Goal: Information Seeking & Learning: Learn about a topic

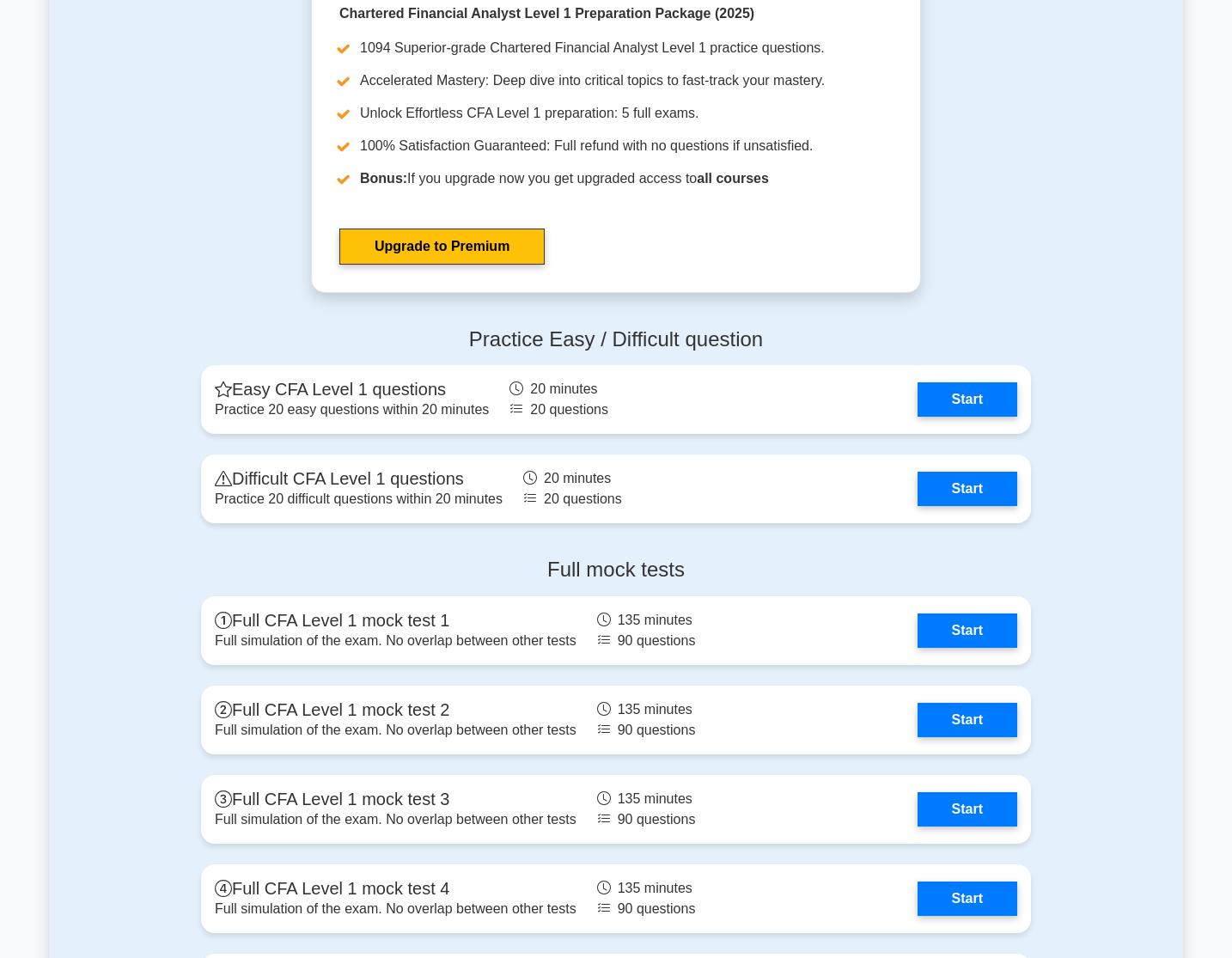
scroll to position [1890, 0]
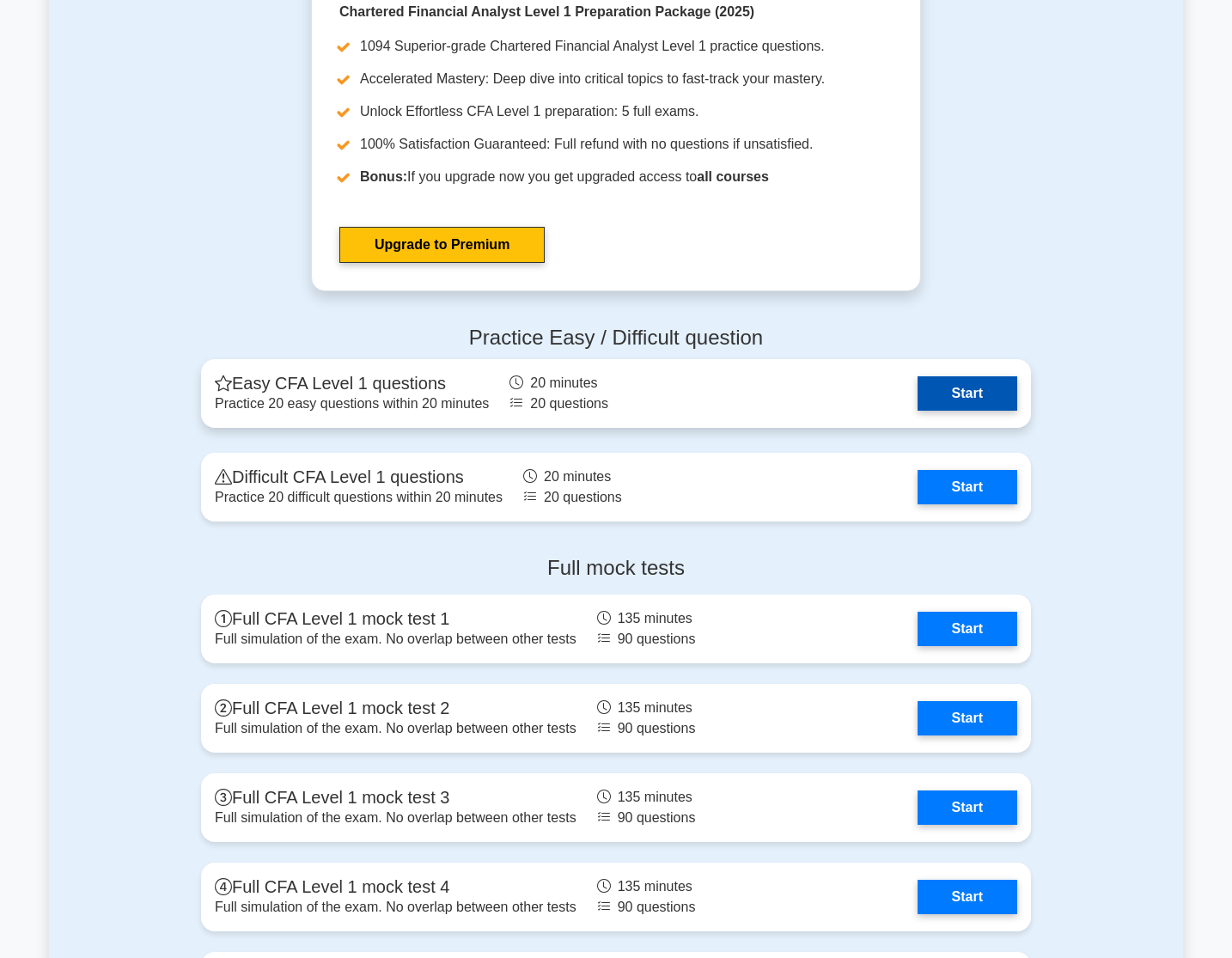
click at [964, 395] on link "Start" at bounding box center [966, 393] width 100 height 35
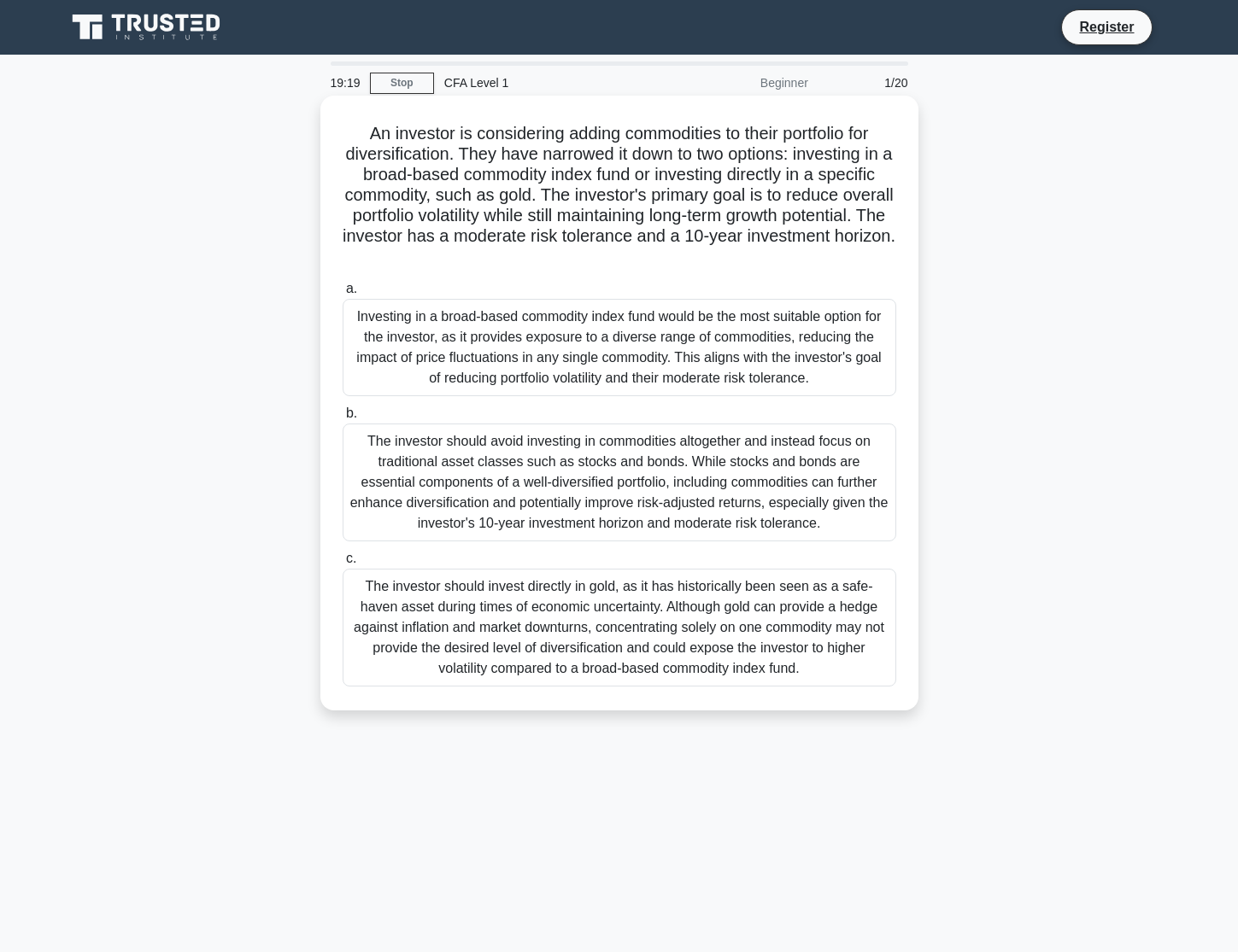
click at [718, 328] on div "Investing in a broad-based commodity index fund would be the most suitable opti…" at bounding box center [619, 347] width 554 height 97
click at [343, 294] on input "a. Investing in a broad-based commodity index fund would be the most suitable o…" at bounding box center [343, 289] width 0 height 11
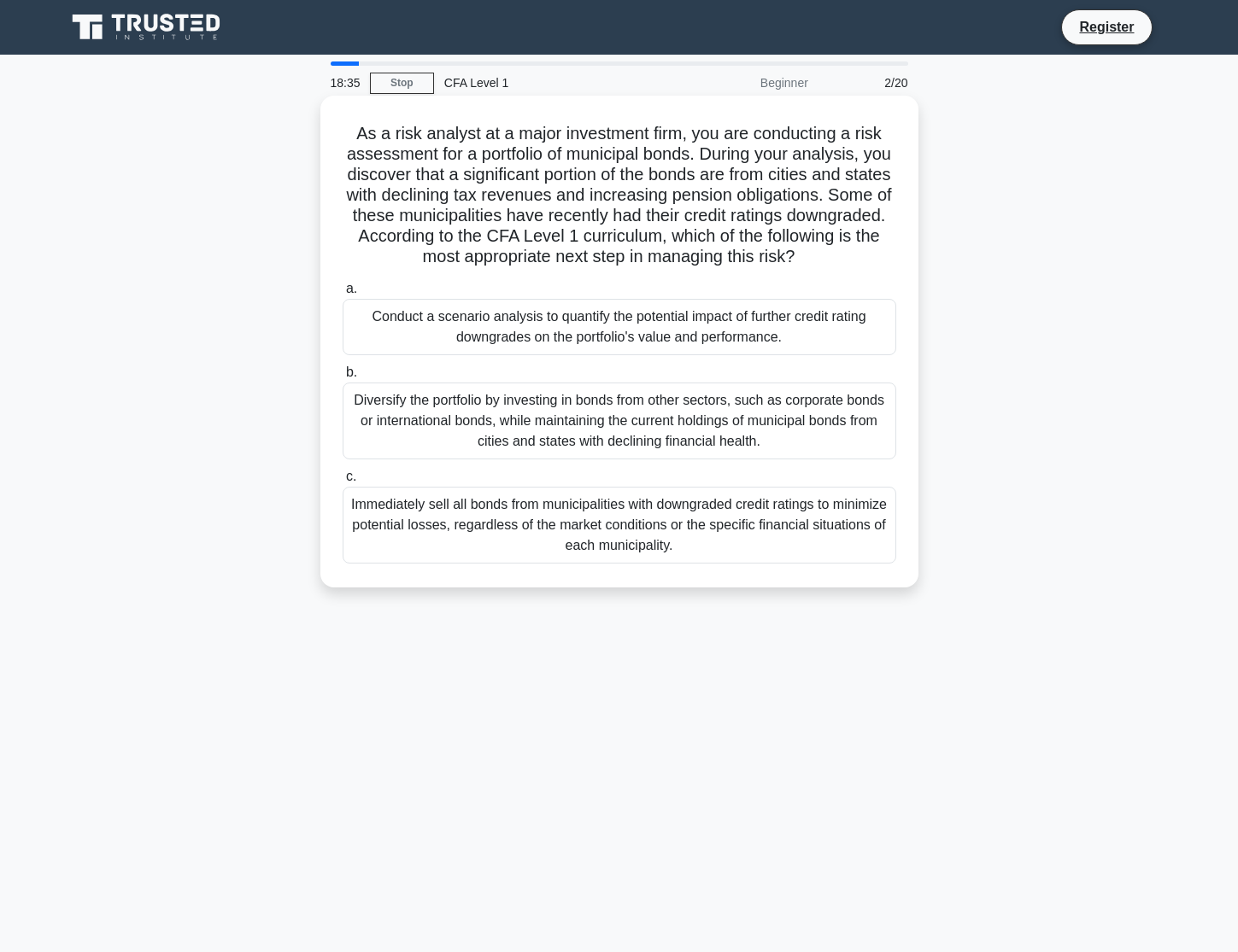
click at [654, 431] on div "Diversify the portfolio by investing in bonds from other sectors, such as corpo…" at bounding box center [619, 421] width 554 height 77
click at [343, 378] on input "b. Diversify the portfolio by investing in bonds from other sectors, such as co…" at bounding box center [343, 372] width 0 height 11
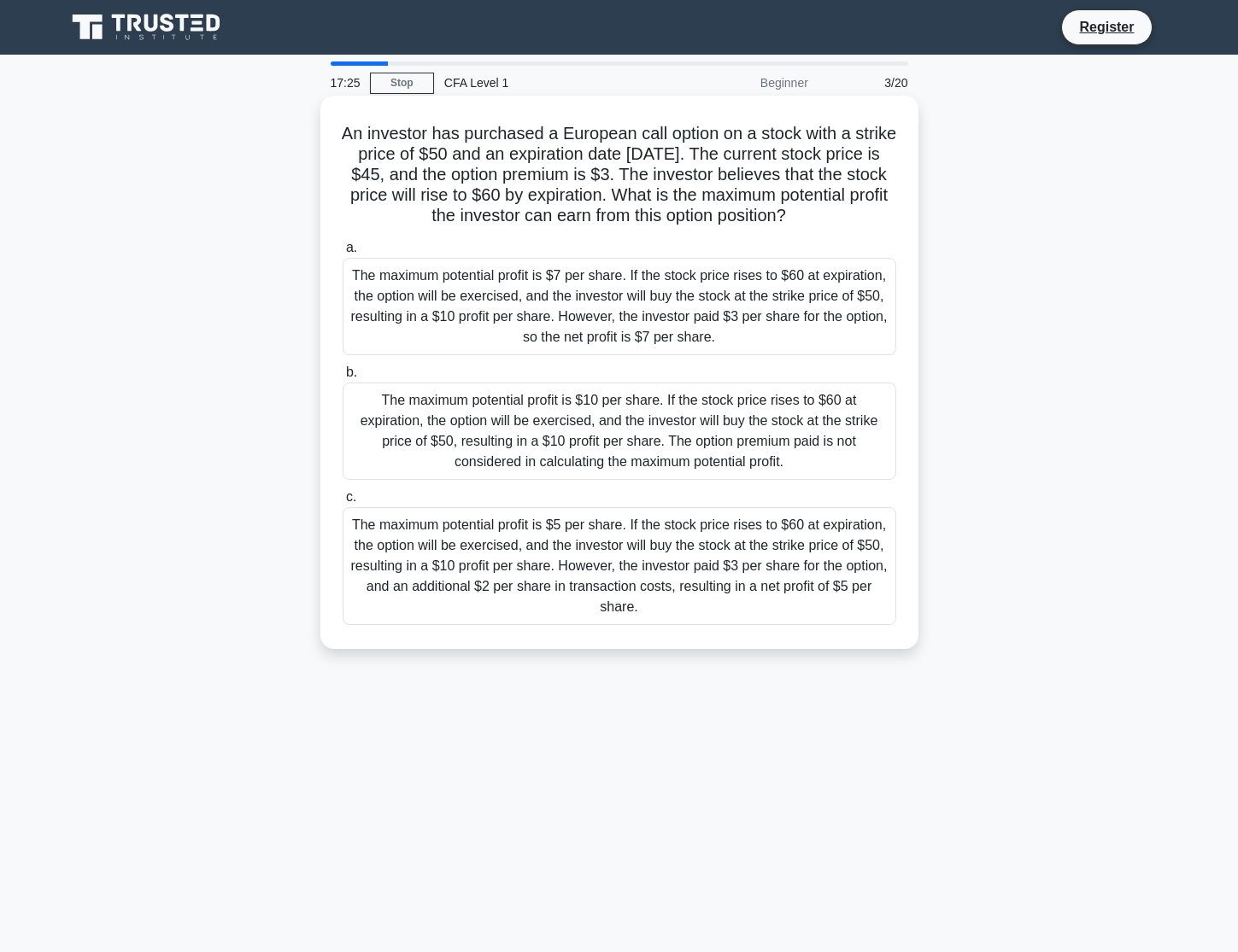
click at [680, 295] on div "The maximum potential profit is $7 per share. If the stock price rises to $60 a…" at bounding box center [619, 306] width 554 height 97
click at [343, 253] on input "a. The maximum potential profit is $7 per share. If the stock price rises to $6…" at bounding box center [343, 247] width 0 height 11
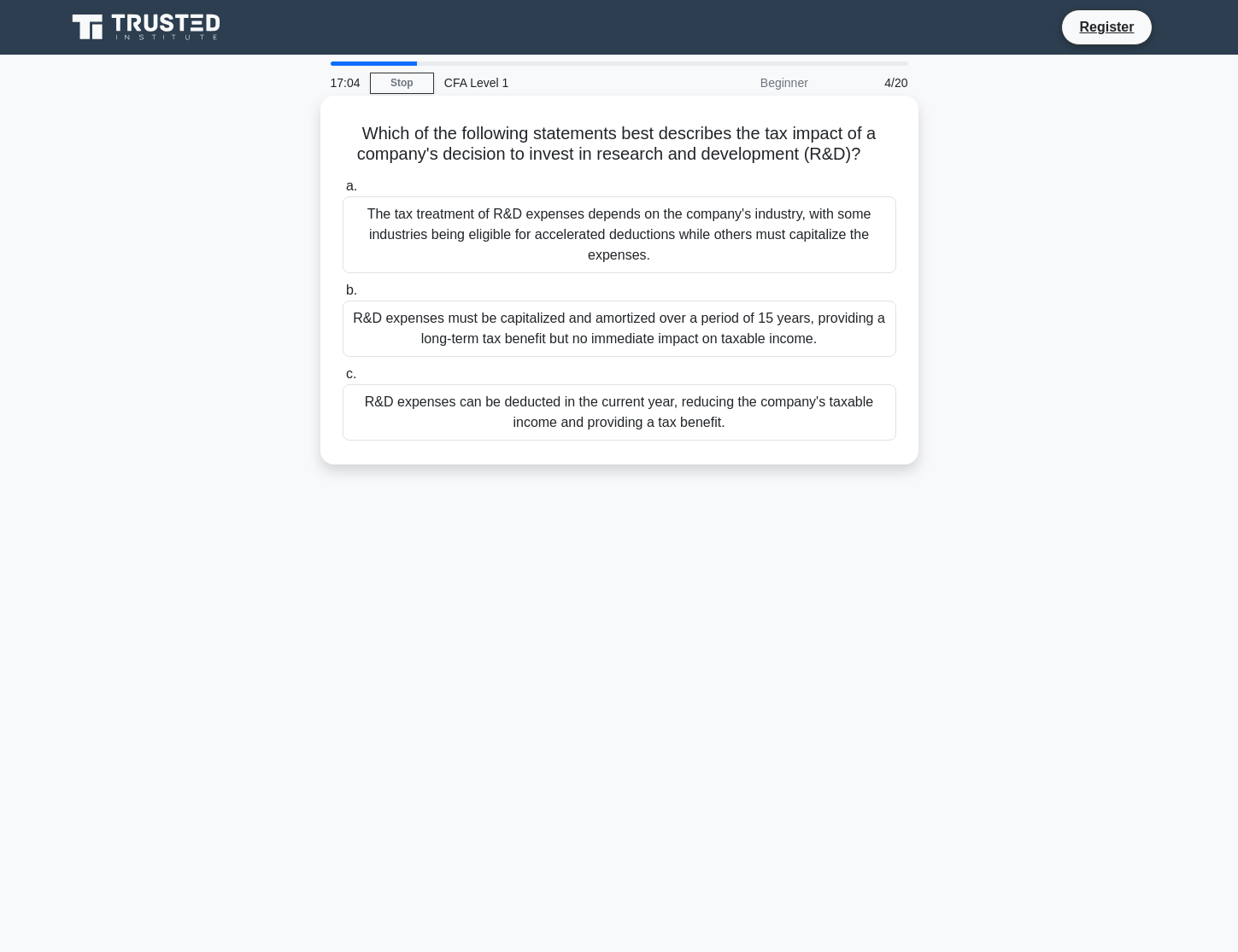
click at [662, 226] on div "The tax treatment of R&D expenses depends on the company's industry, with some …" at bounding box center [619, 235] width 554 height 77
click at [343, 192] on input "a. The tax treatment of R&D expenses depends on the company's industry, with so…" at bounding box center [343, 185] width 0 height 11
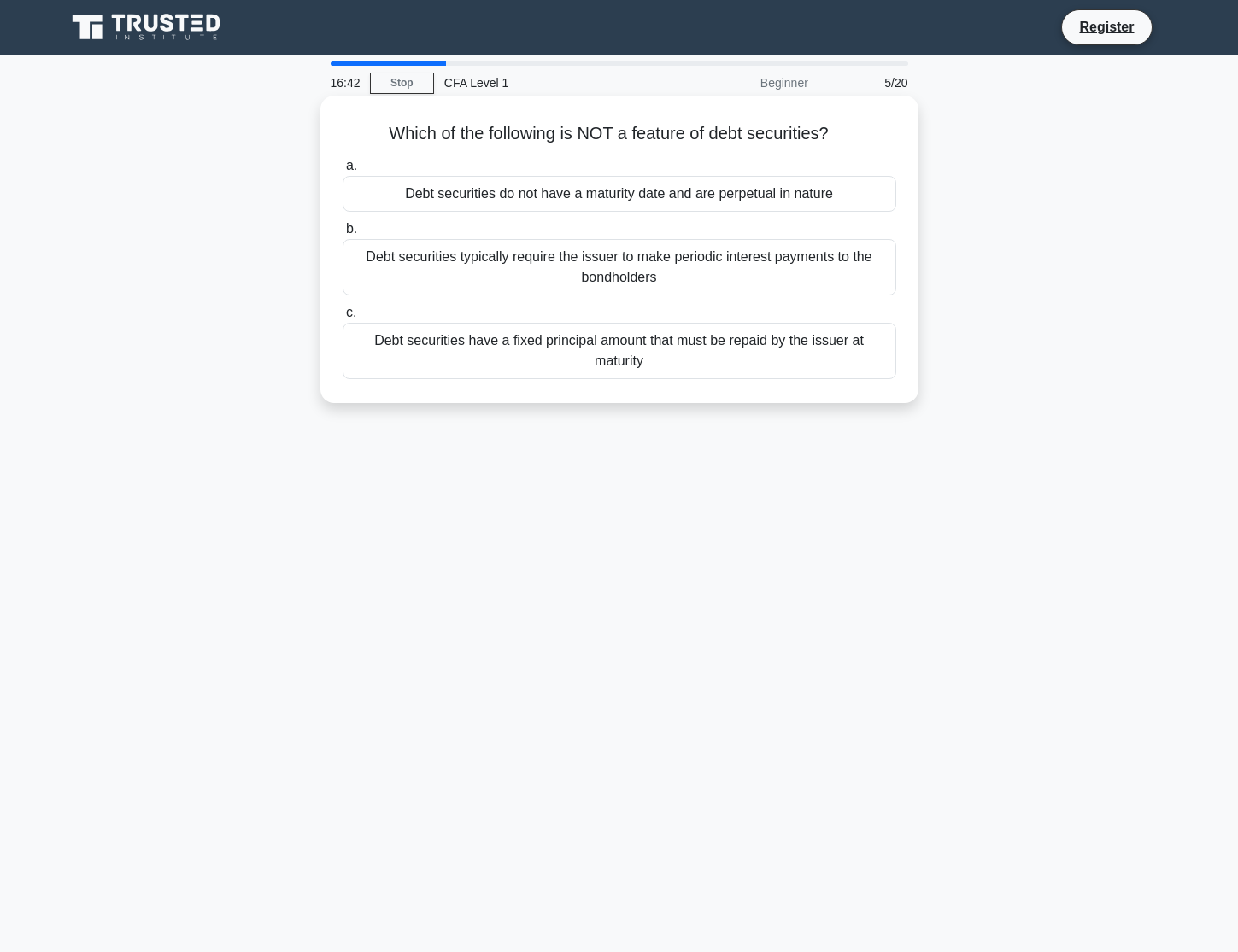
click at [641, 369] on div "Debt securities have a fixed principal amount that must be repaid by the issuer…" at bounding box center [619, 350] width 554 height 56
click at [343, 319] on input "c. Debt securities have a fixed principal amount that must be repaid by the iss…" at bounding box center [343, 312] width 0 height 11
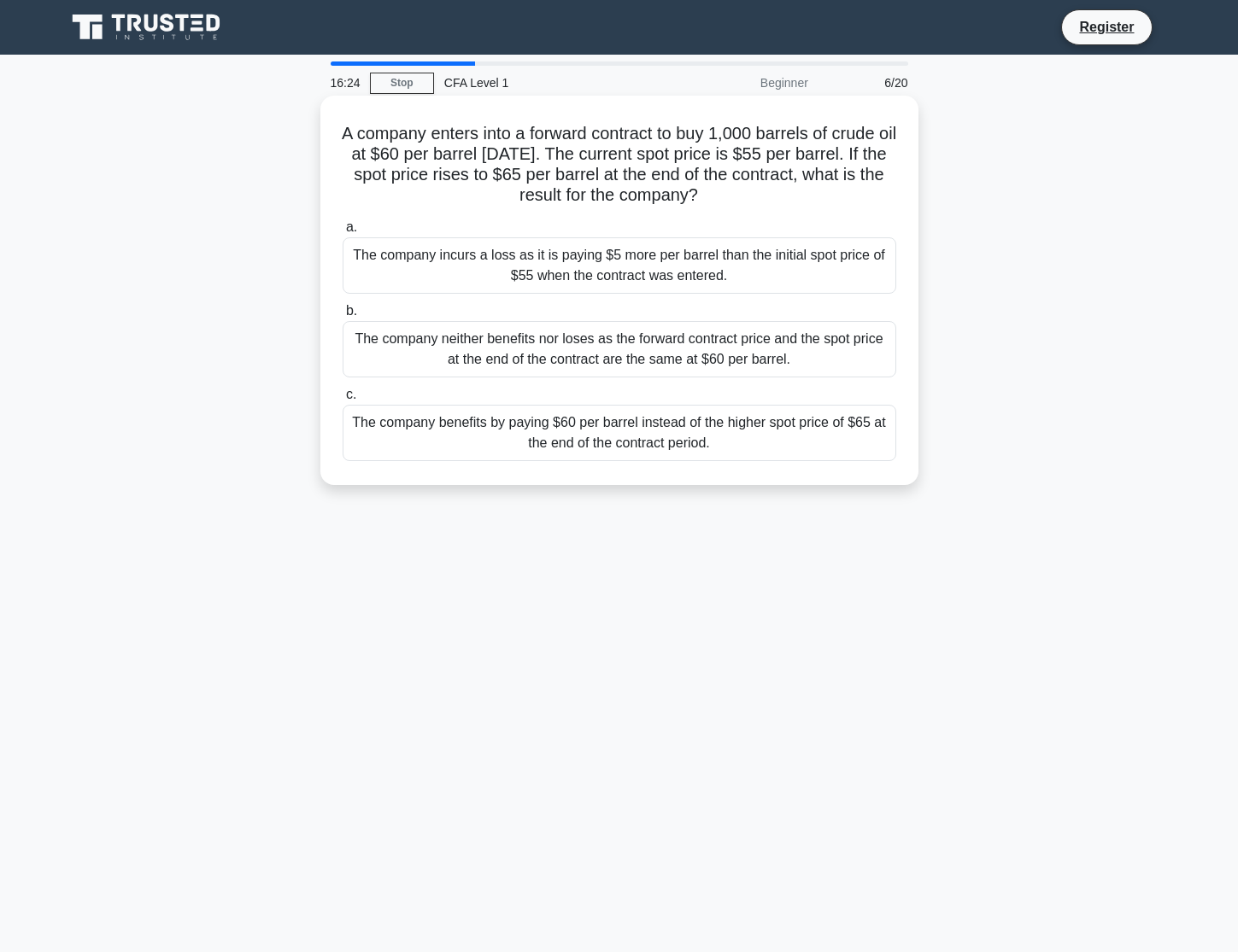
click at [582, 438] on div "The company benefits by paying $60 per barrel instead of the higher spot price …" at bounding box center [619, 432] width 554 height 56
click at [343, 400] on input "c. The company benefits by paying $60 per barrel instead of the higher spot pri…" at bounding box center [343, 395] width 0 height 11
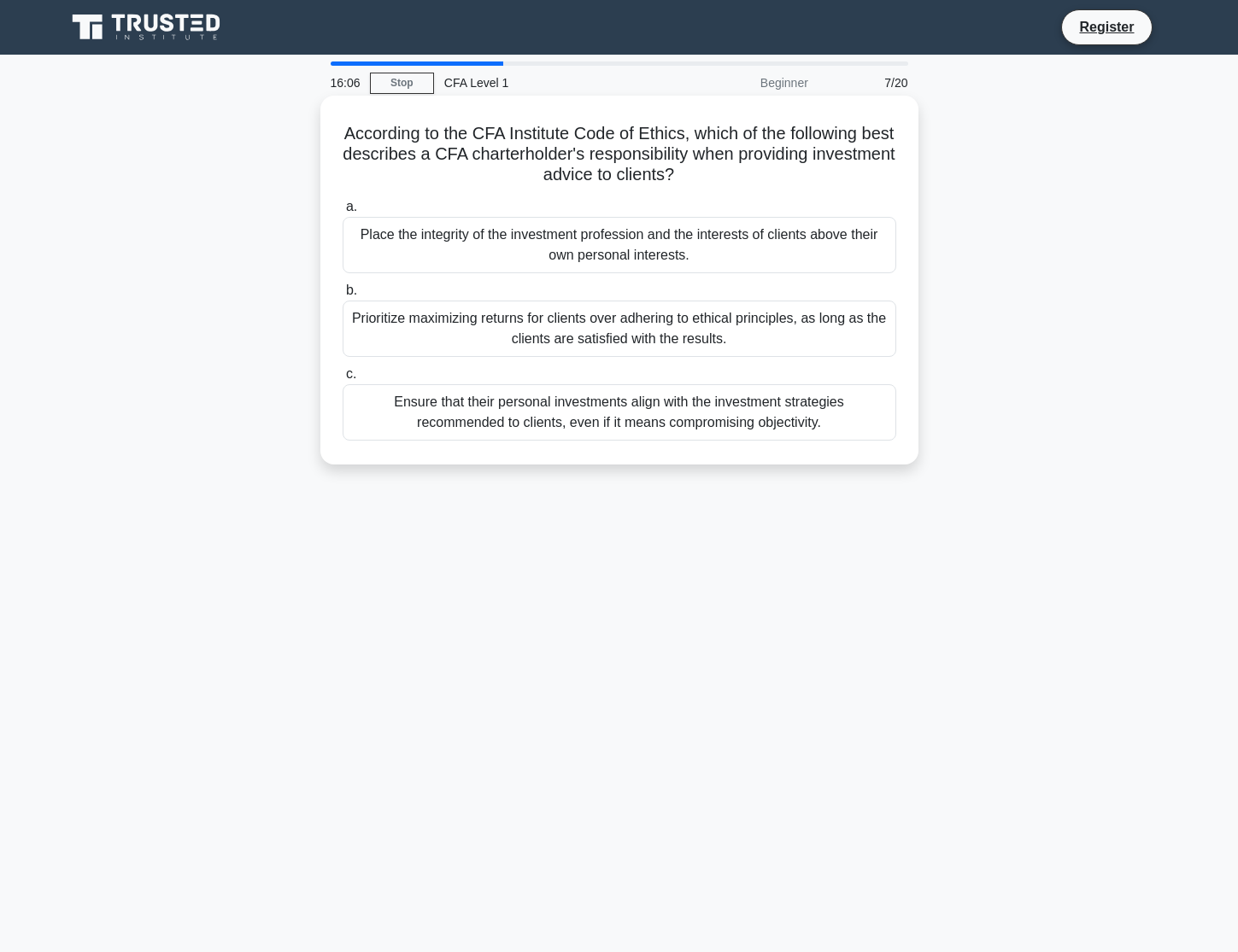
click at [645, 240] on div "Place the integrity of the investment profession and the interests of clients a…" at bounding box center [619, 244] width 554 height 56
click at [343, 213] on input "a. Place the integrity of the investment profession and the interests of client…" at bounding box center [343, 206] width 0 height 11
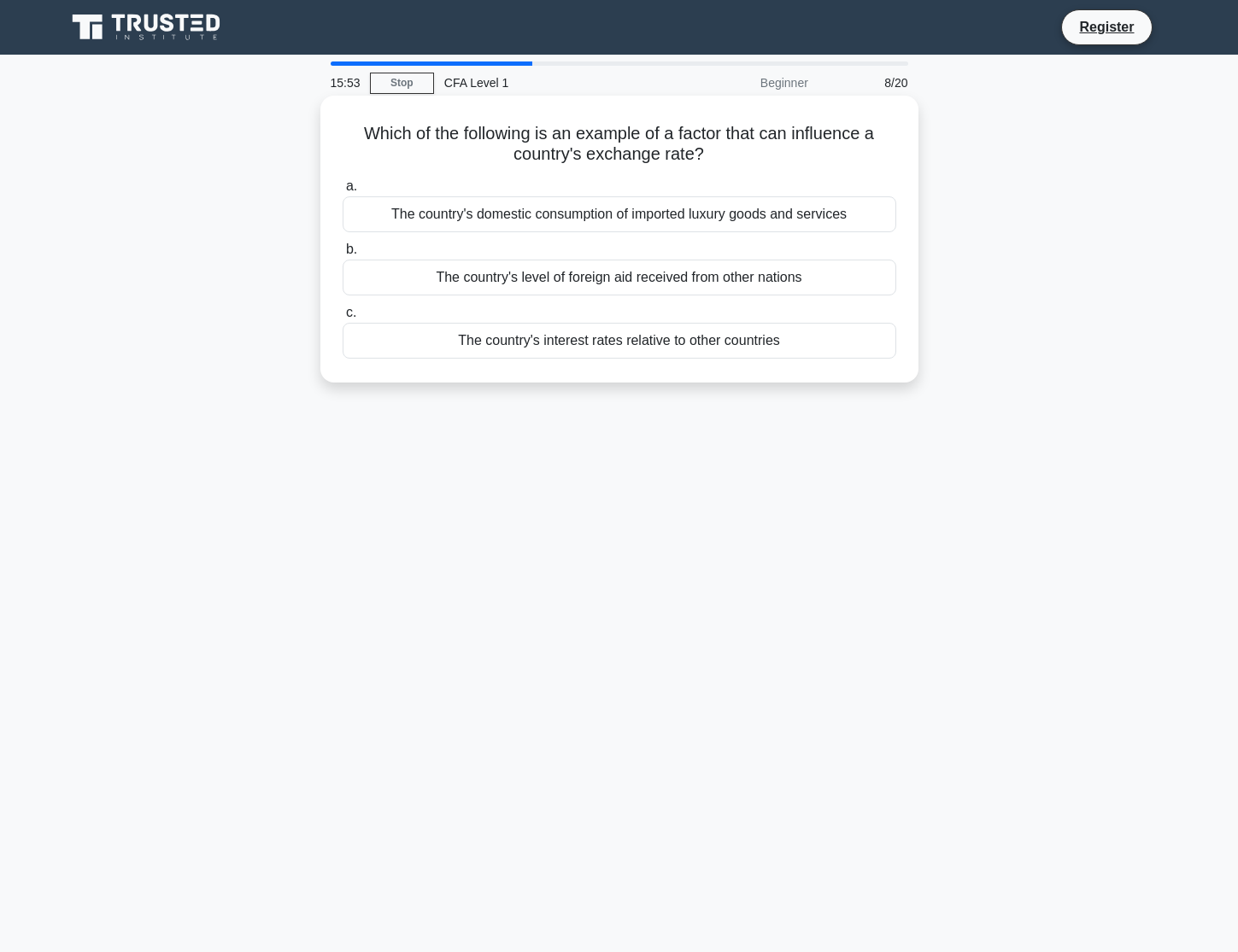
click at [753, 345] on div "The country's interest rates relative to other countries" at bounding box center [619, 341] width 554 height 36
click at [343, 319] on input "c. The country's interest rates relative to other countries" at bounding box center [343, 312] width 0 height 11
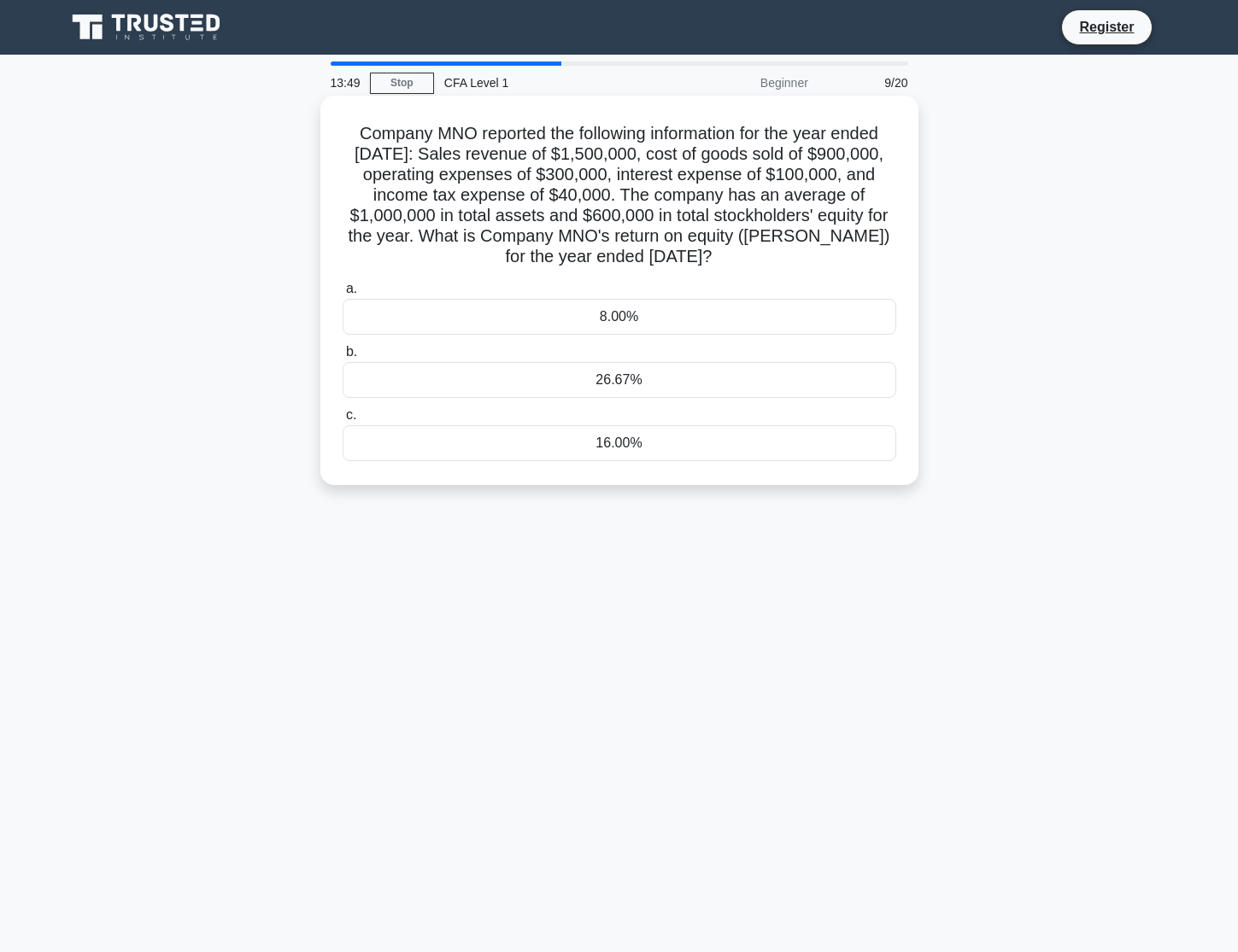
click at [617, 384] on div "26.67%" at bounding box center [619, 380] width 554 height 36
click at [343, 358] on input "b. 26.67%" at bounding box center [343, 351] width 0 height 11
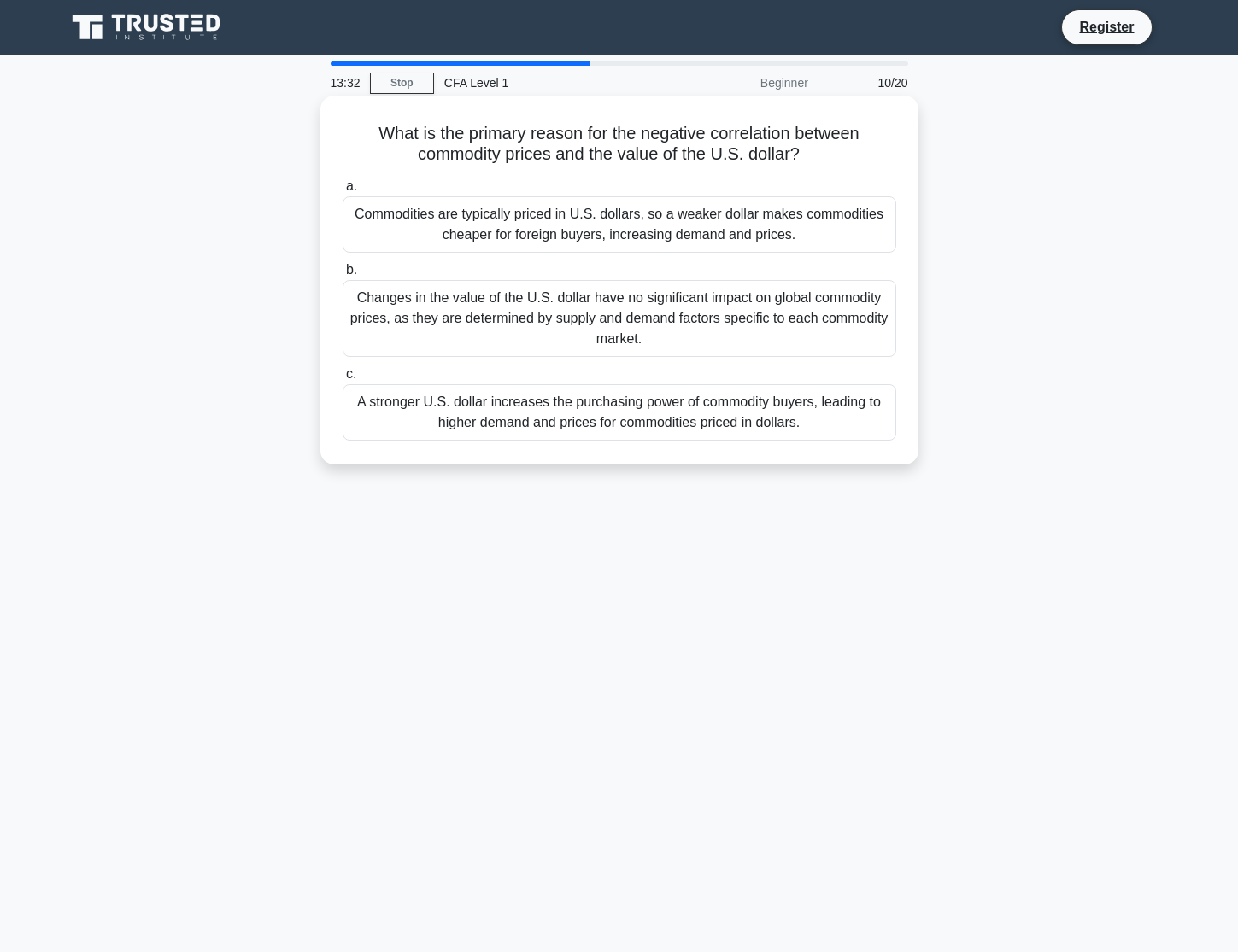
click at [627, 411] on div "A stronger U.S. dollar increases the purchasing power of commodity buyers, lead…" at bounding box center [619, 412] width 554 height 56
click at [343, 380] on input "c. A stronger U.S. dollar increases the purchasing power of commodity buyers, l…" at bounding box center [343, 374] width 0 height 11
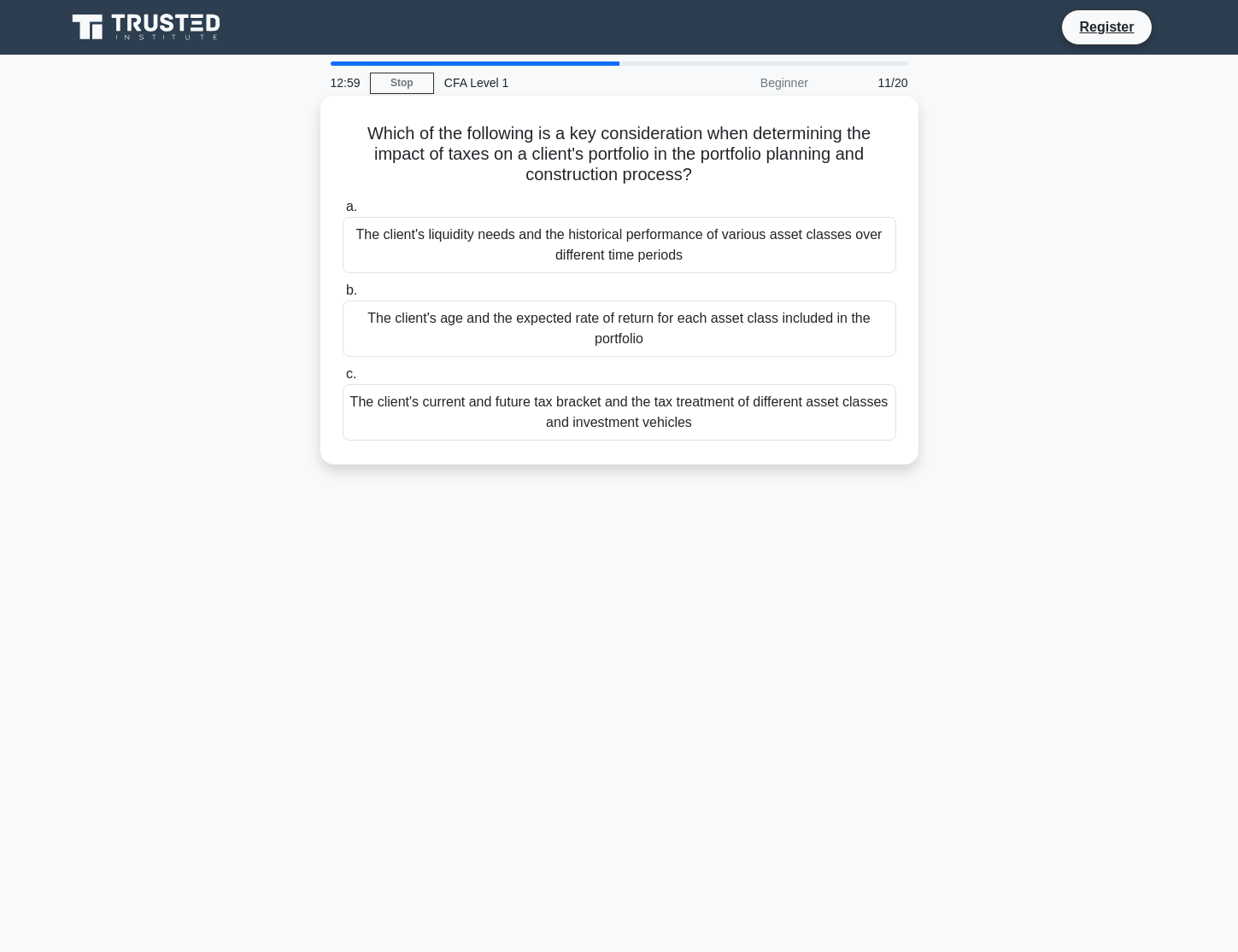
click at [627, 332] on div "The client's age and the expected rate of return for each asset class included …" at bounding box center [619, 328] width 554 height 56
click at [343, 296] on input "b. The client's age and the expected rate of return for each asset class includ…" at bounding box center [343, 291] width 0 height 11
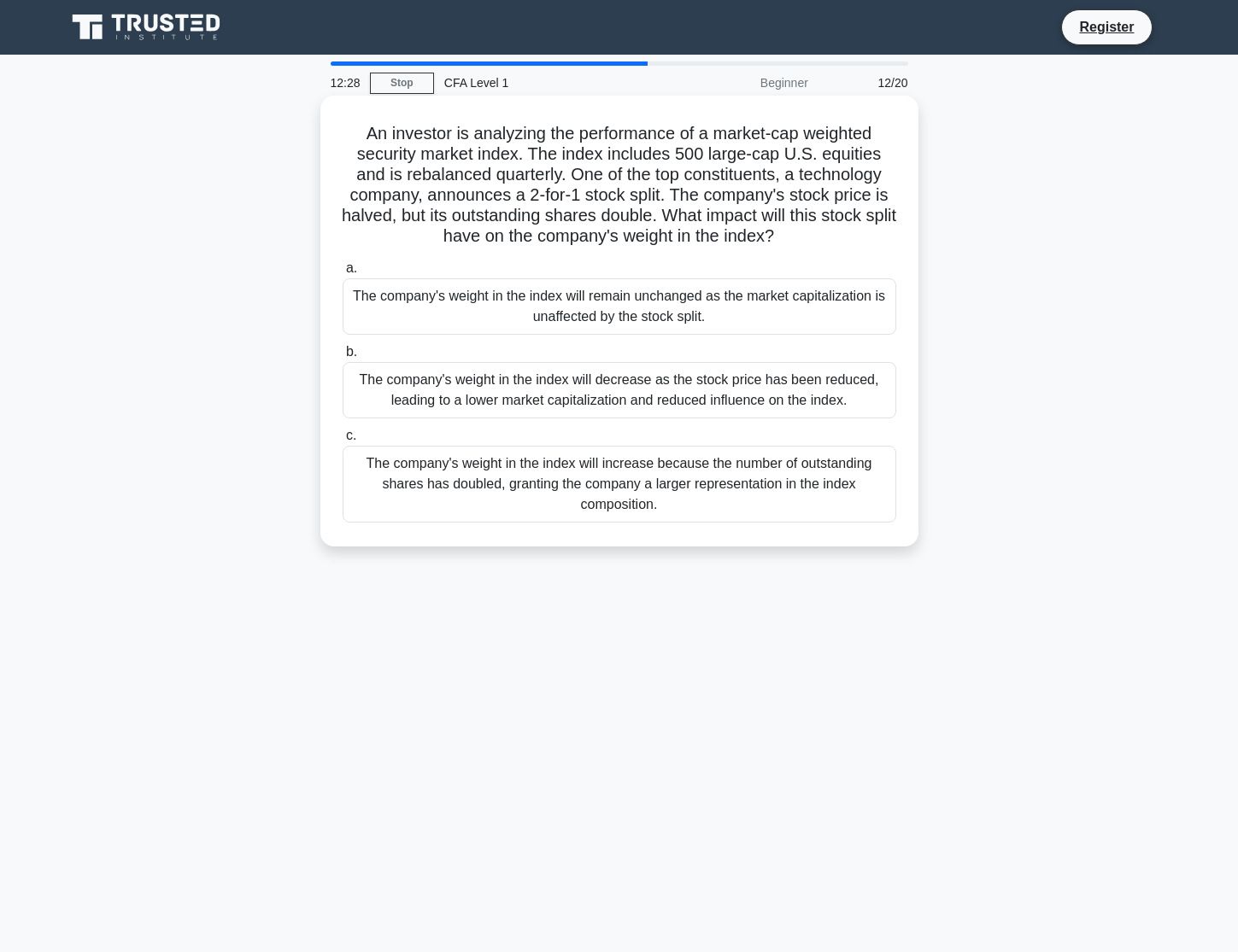
click at [634, 310] on div "The company's weight in the index will remain unchanged as the market capitaliz…" at bounding box center [619, 306] width 554 height 56
click at [343, 274] on input "a. The company's weight in the index will remain unchanged as the market capita…" at bounding box center [343, 268] width 0 height 11
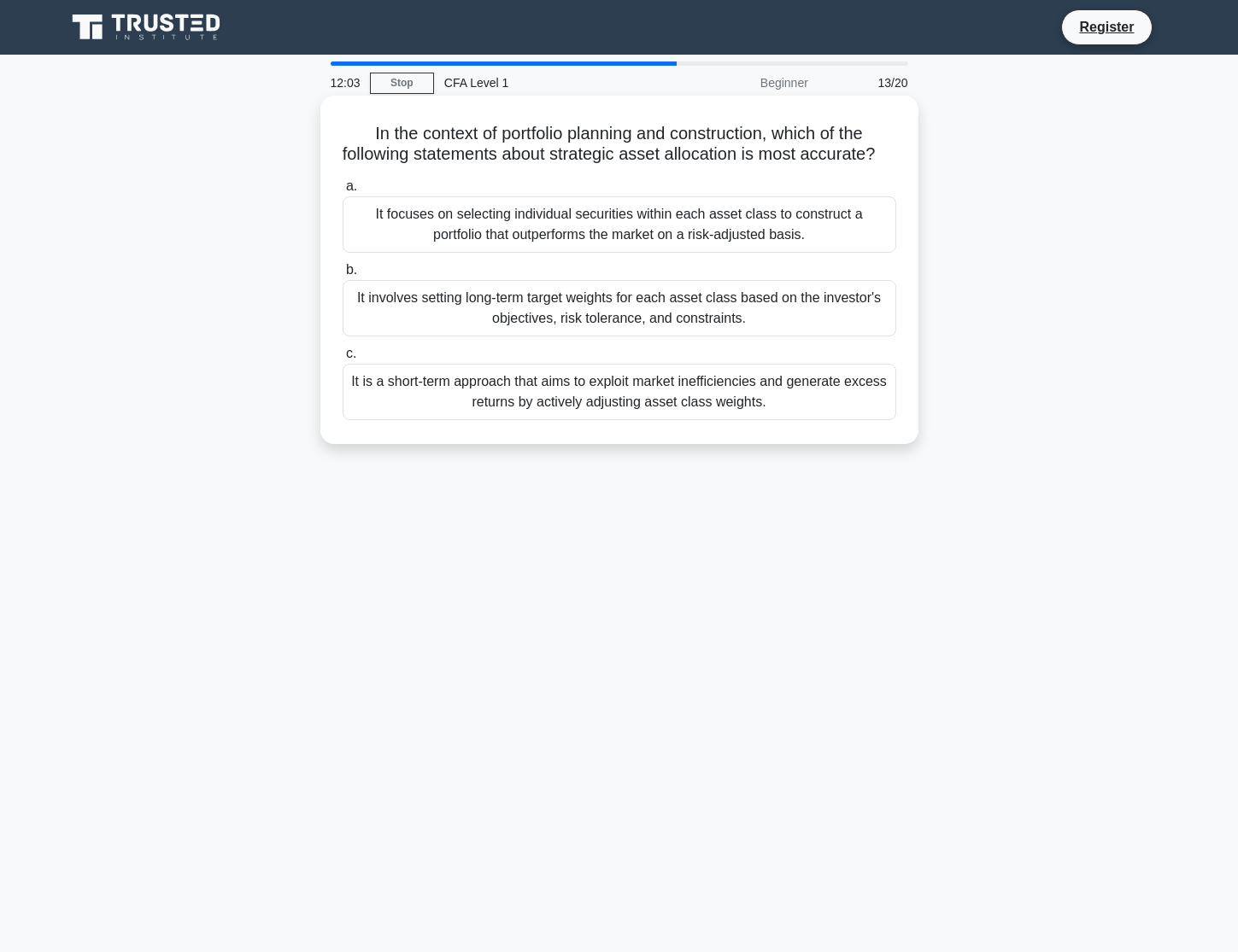
click at [640, 337] on div "It involves setting long-term target weights for each asset class based on the …" at bounding box center [619, 307] width 554 height 56
click at [343, 276] on input "b. It involves setting long-term target weights for each asset class based on t…" at bounding box center [343, 270] width 0 height 11
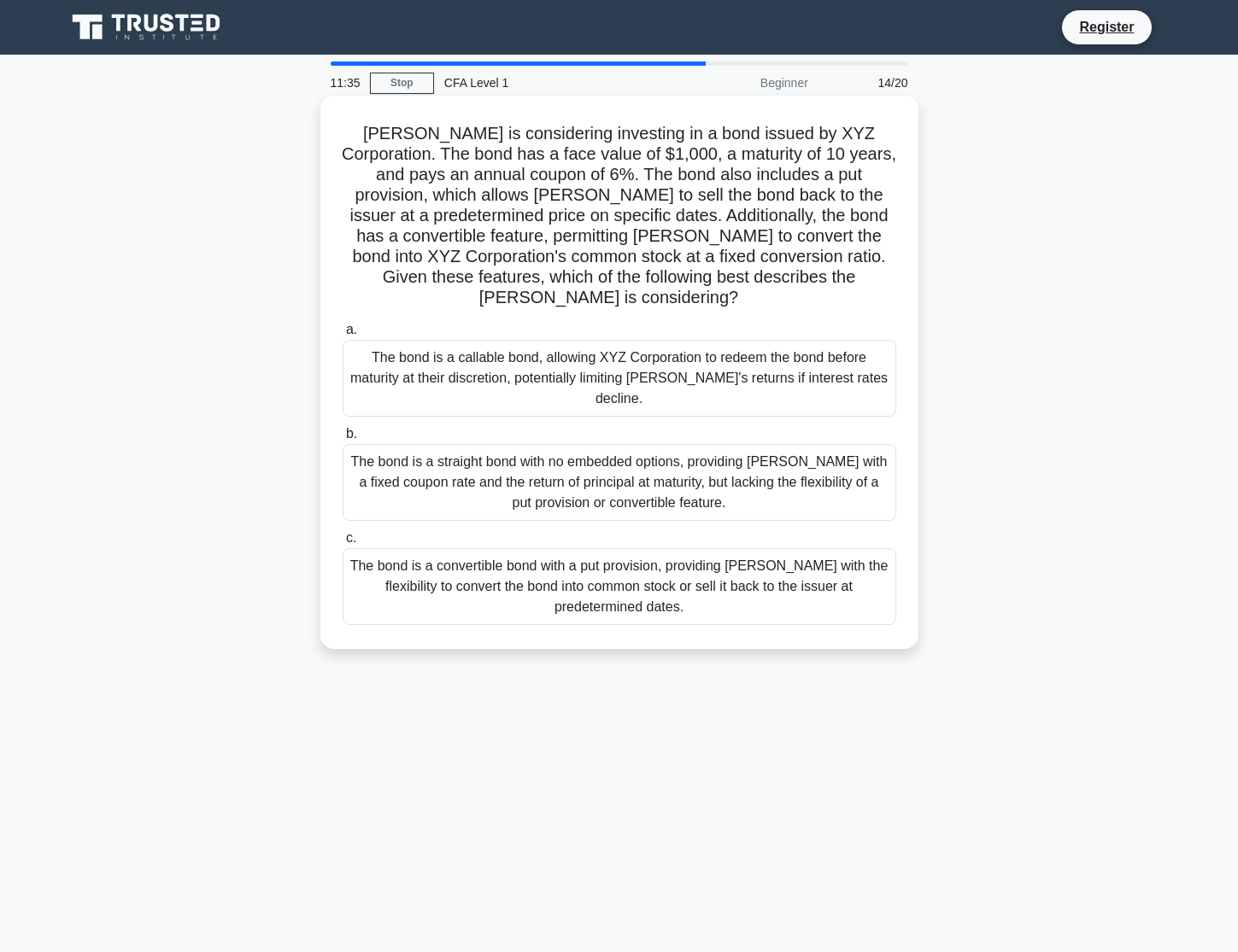
click at [667, 553] on div "The bond is a convertible bond with a put provision, providing Mary with the fl…" at bounding box center [619, 587] width 554 height 77
click at [343, 544] on input "c. The bond is a convertible bond with a put provision, providing Mary with the…" at bounding box center [343, 538] width 0 height 11
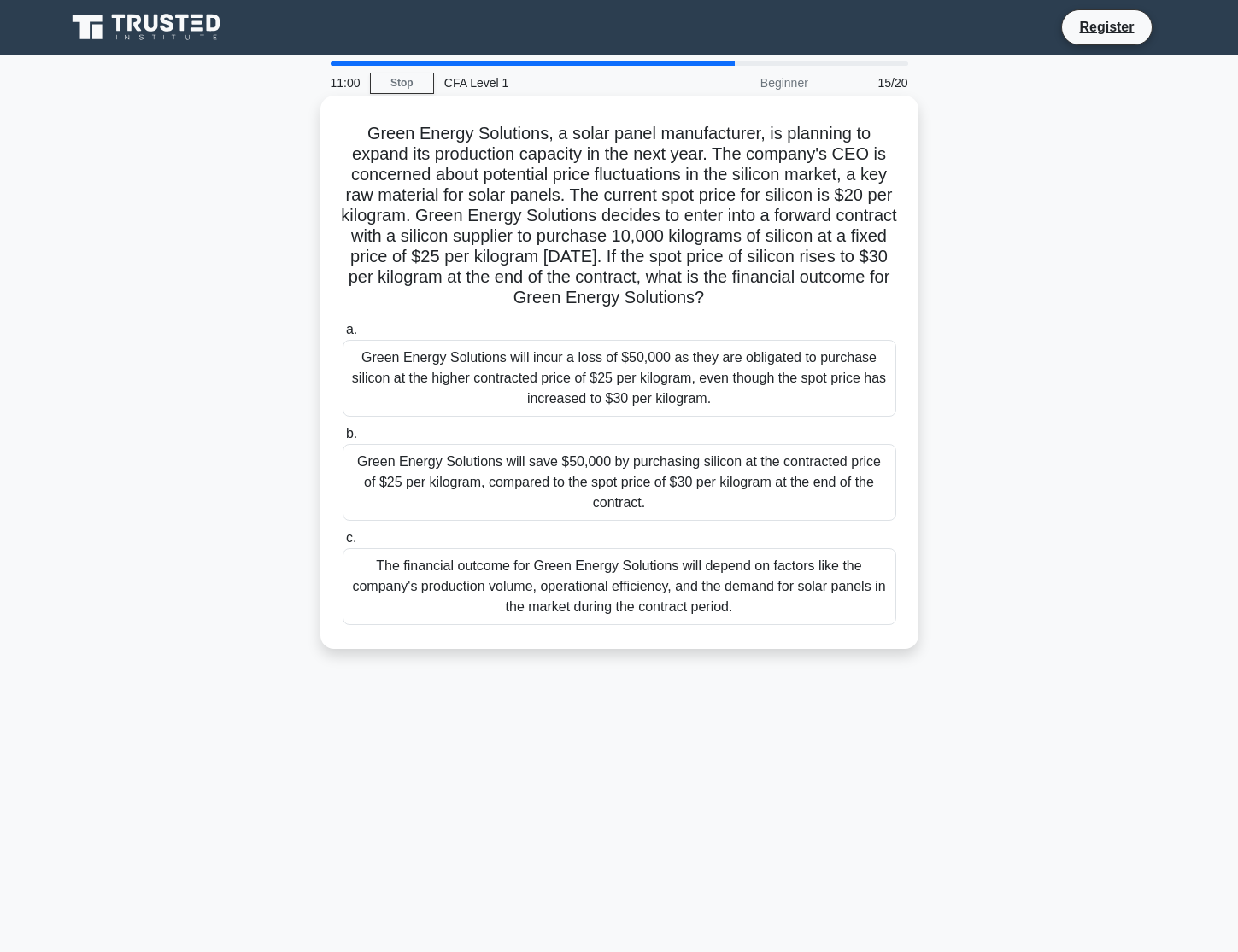
click at [636, 388] on div "Green Energy Solutions will incur a loss of $50,000 as they are obligated to pu…" at bounding box center [619, 378] width 554 height 77
click at [343, 336] on input "a. Green Energy Solutions will incur a loss of $50,000 as they are obligated to…" at bounding box center [343, 330] width 0 height 11
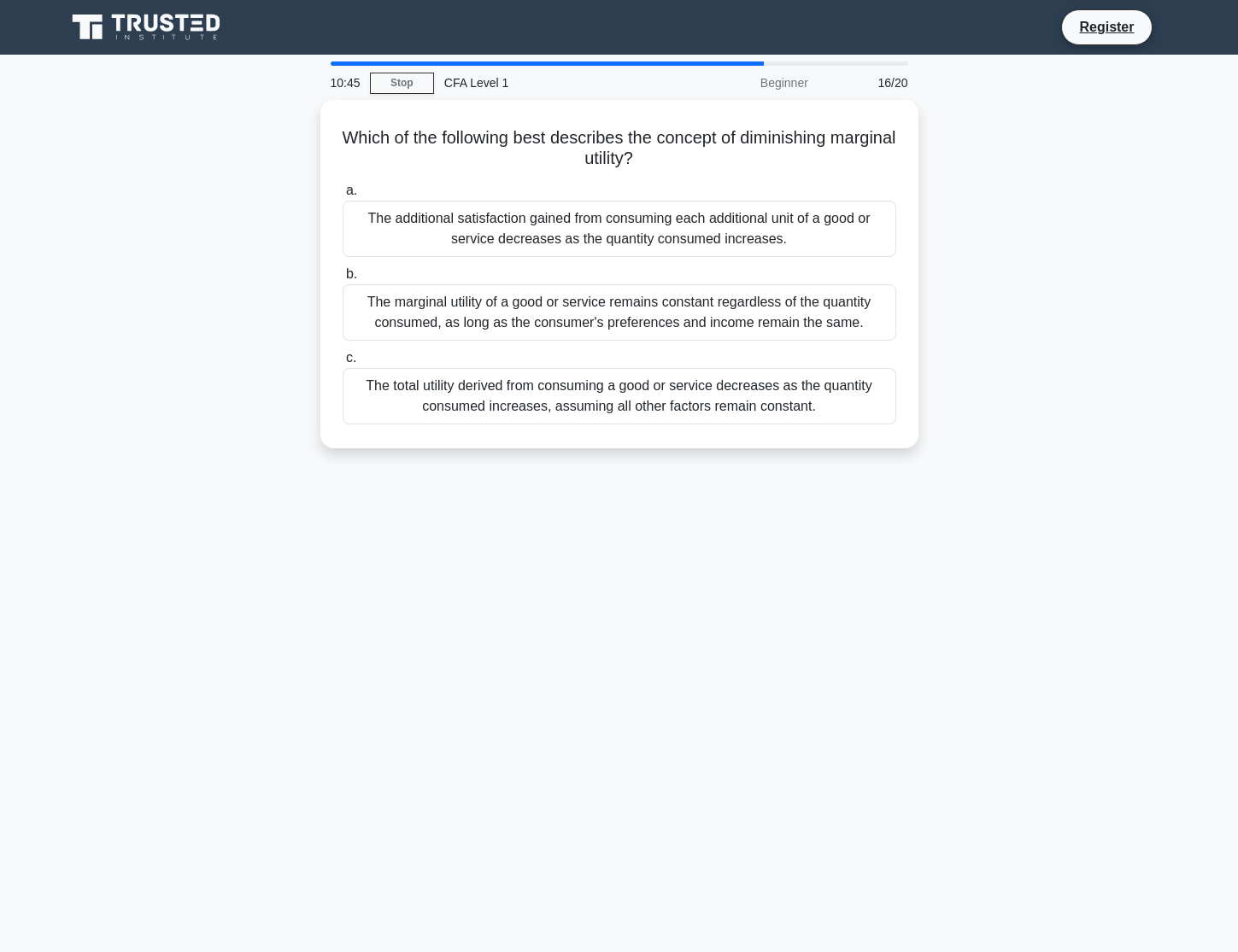
click at [636, 388] on div "The total utility derived from consuming a good or service decreases as the qua…" at bounding box center [619, 396] width 554 height 56
click at [343, 364] on input "c. The total utility derived from consuming a good or service decreases as the …" at bounding box center [343, 357] width 0 height 11
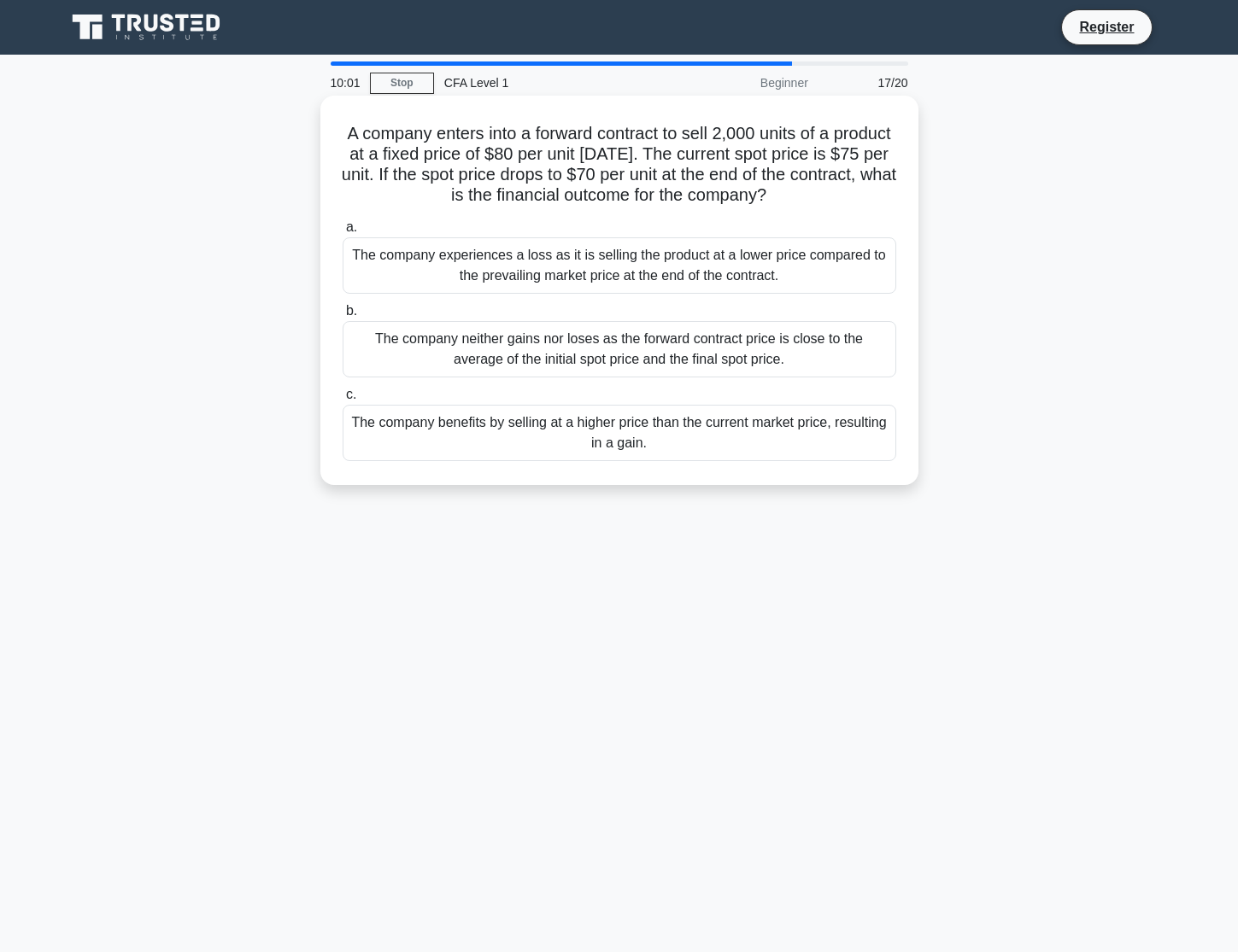
click at [719, 260] on div "The company experiences a loss as it is selling the product at a lower price co…" at bounding box center [619, 265] width 554 height 56
click at [343, 234] on input "a. The company experiences a loss as it is selling the product at a lower price…" at bounding box center [343, 227] width 0 height 11
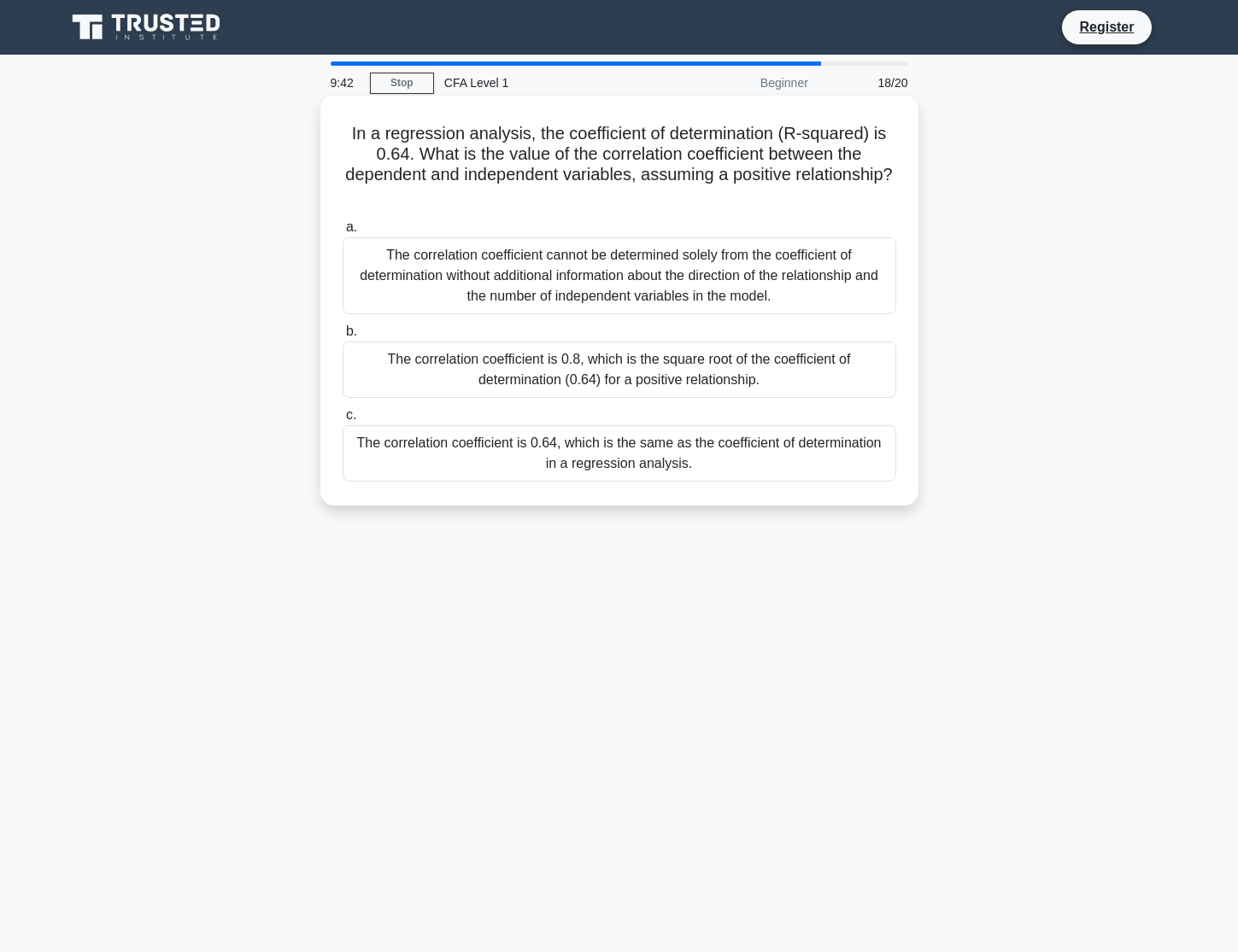
click at [670, 371] on div "The correlation coefficient is 0.8, which is the square root of the coefficient…" at bounding box center [619, 369] width 554 height 56
click at [343, 338] on input "b. The correlation coefficient is 0.8, which is the square root of the coeffici…" at bounding box center [343, 331] width 0 height 11
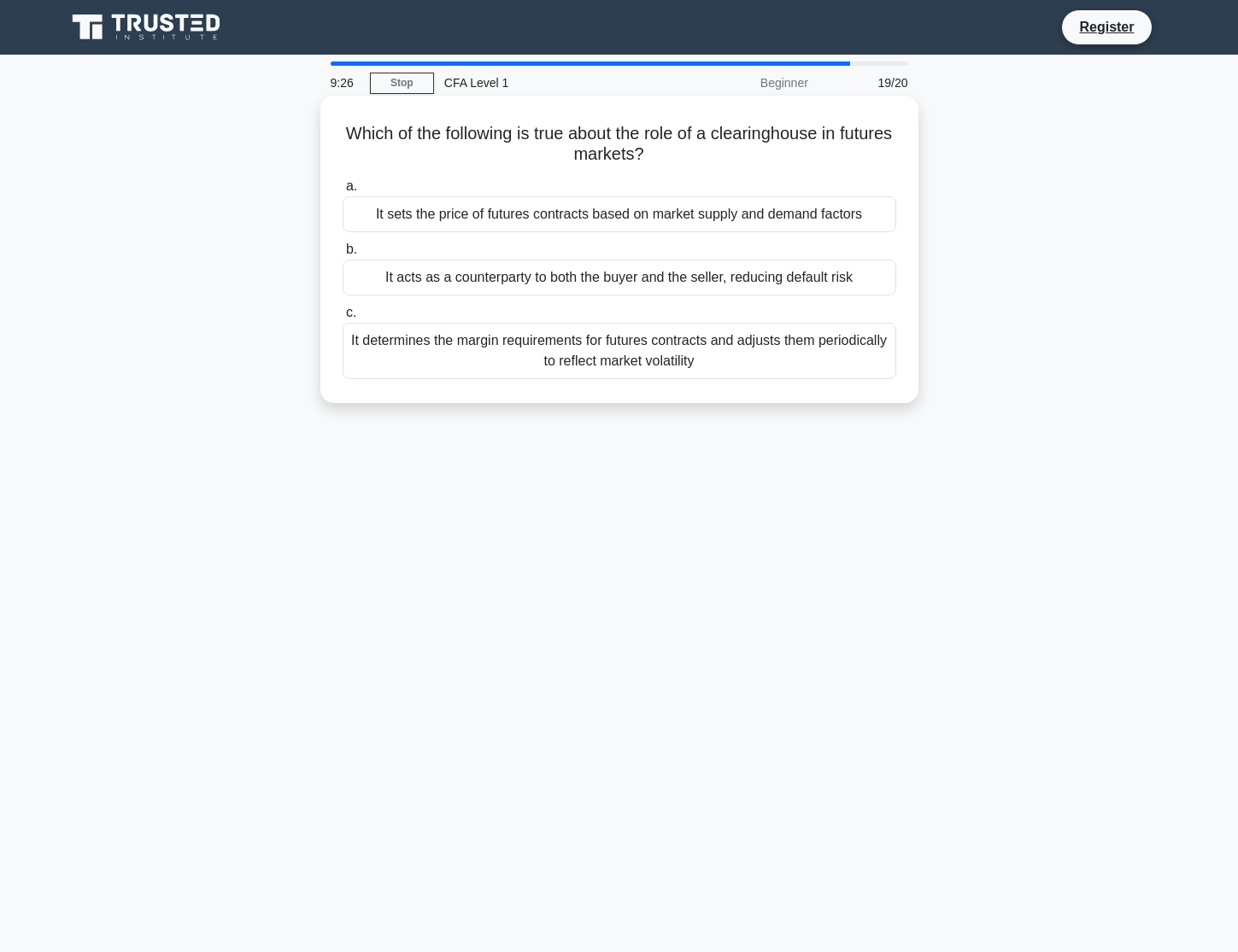
click at [670, 358] on div "It determines the margin requirements for futures contracts and adjusts them pe…" at bounding box center [619, 350] width 554 height 56
click at [343, 319] on input "c. It determines the margin requirements for futures contracts and adjusts them…" at bounding box center [343, 312] width 0 height 11
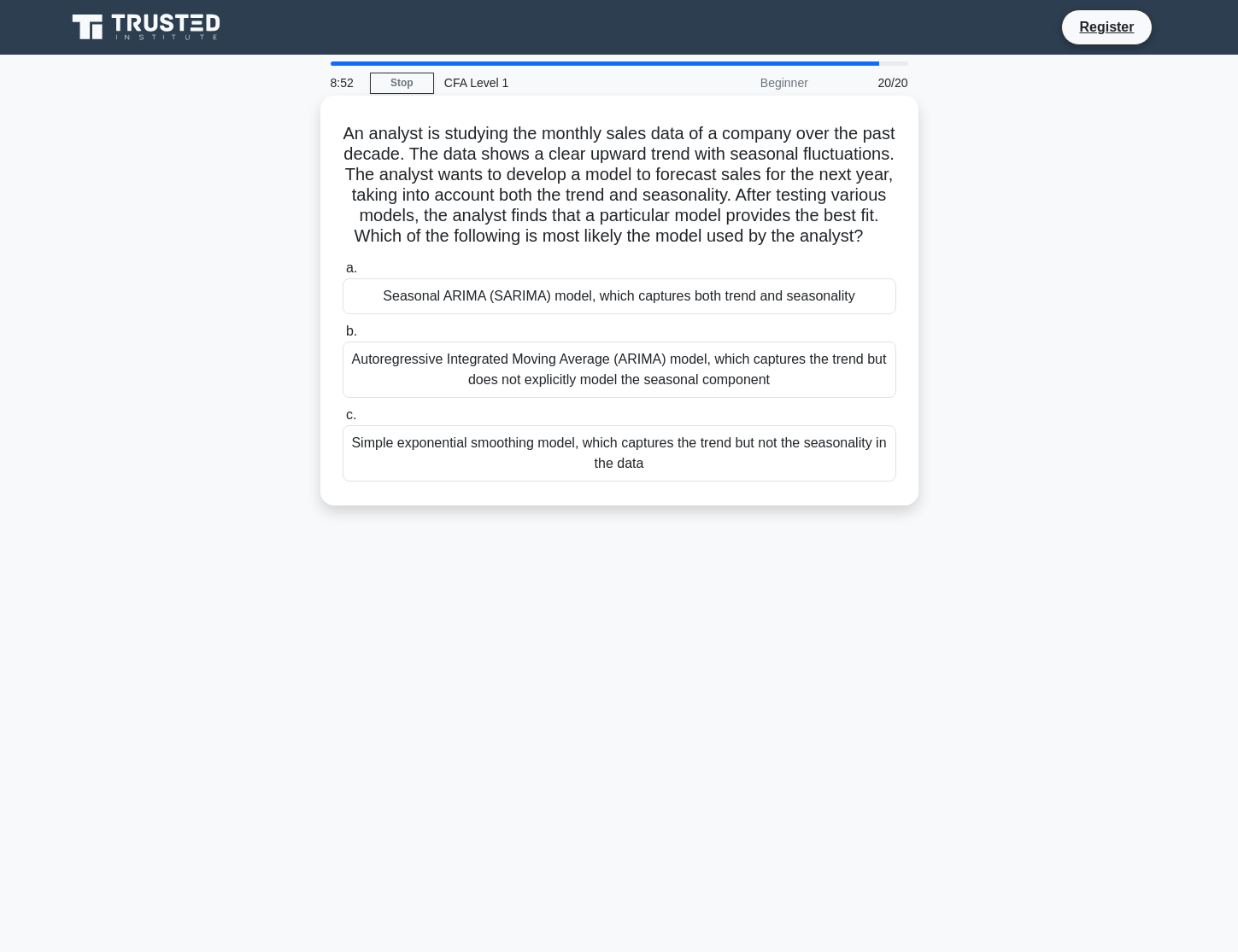
click at [673, 310] on div "Seasonal ARIMA (SARIMA) model, which captures both trend and seasonality" at bounding box center [619, 296] width 554 height 36
click at [343, 274] on input "a. Seasonal ARIMA (SARIMA) model, which captures both trend and seasonality" at bounding box center [343, 268] width 0 height 11
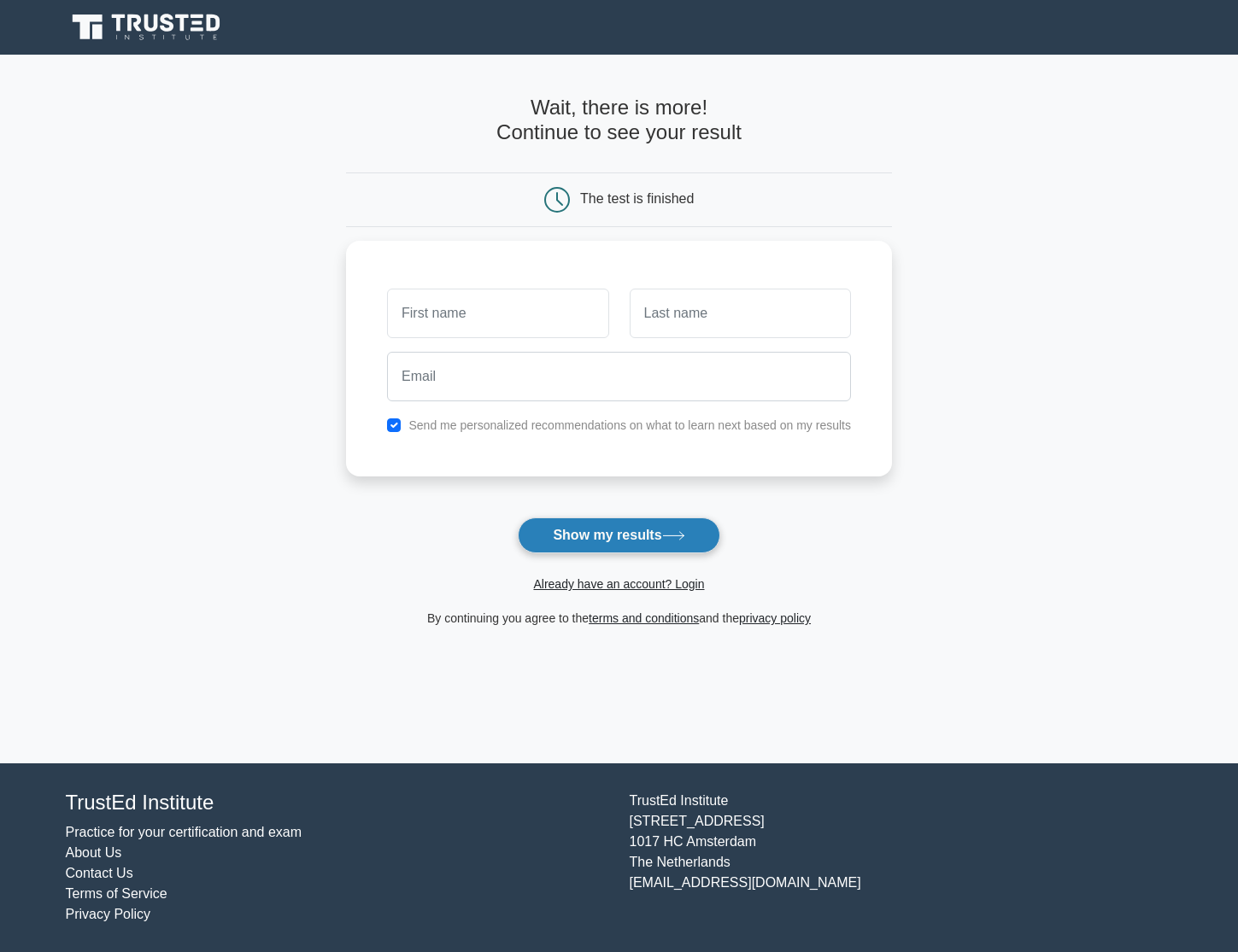
click at [638, 533] on button "Show my results" at bounding box center [618, 535] width 201 height 36
click at [395, 424] on input "checkbox" at bounding box center [394, 421] width 14 height 14
checkbox input "false"
click at [515, 319] on input "text" at bounding box center [497, 309] width 221 height 49
type input "[PERSON_NAME]"
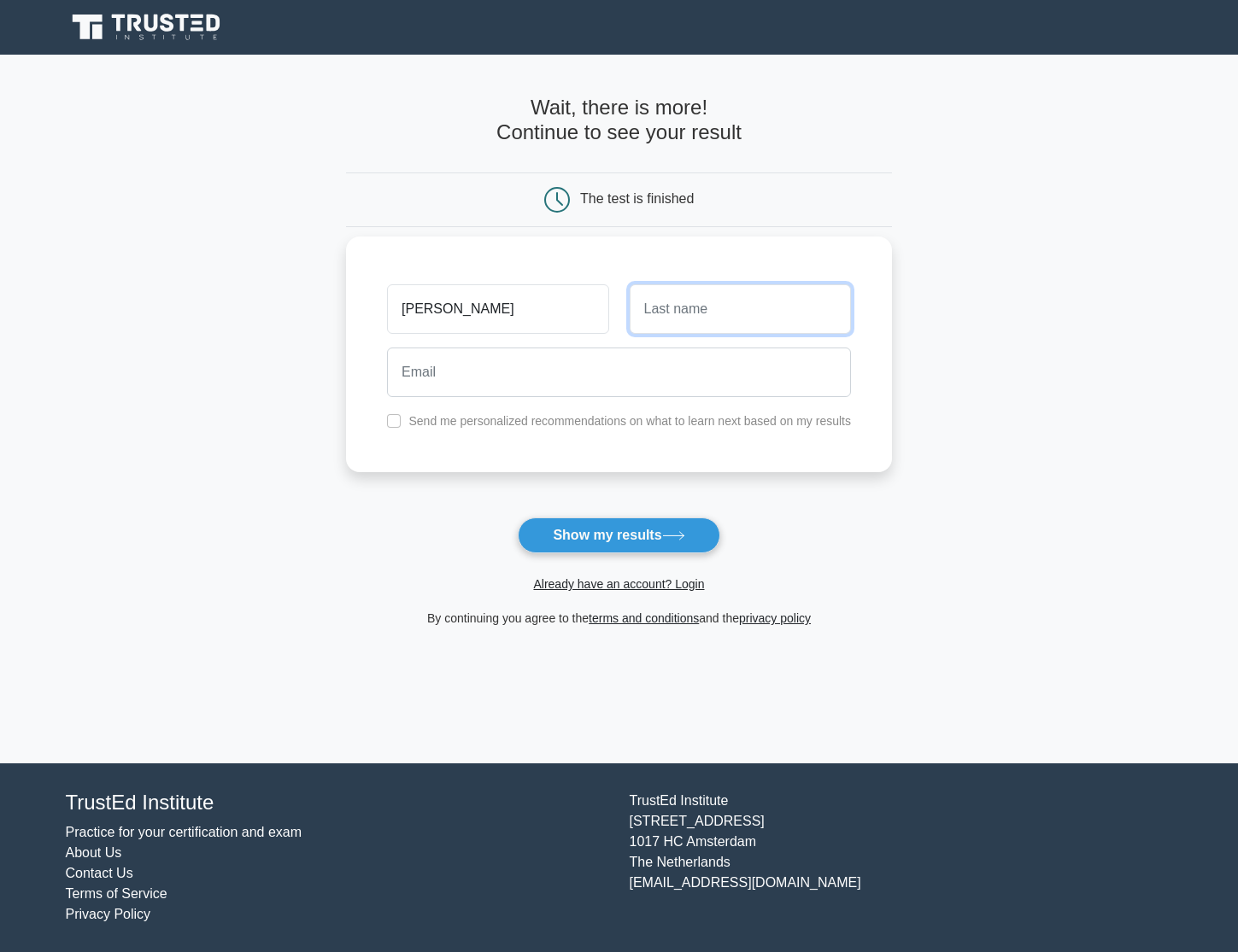
click at [694, 314] on input "text" at bounding box center [739, 309] width 221 height 49
type input "Johnson"
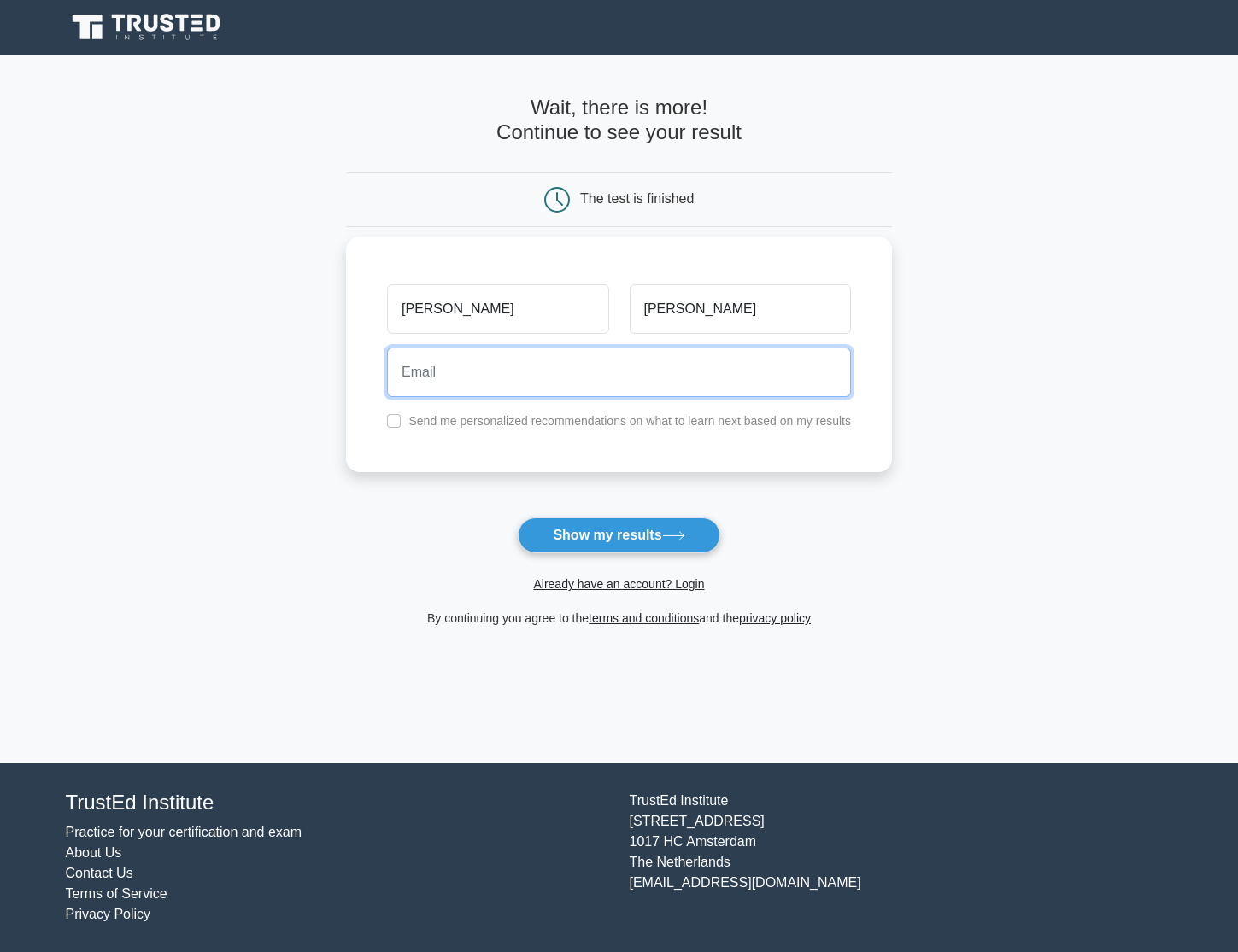
click at [661, 367] on input "email" at bounding box center [619, 372] width 463 height 49
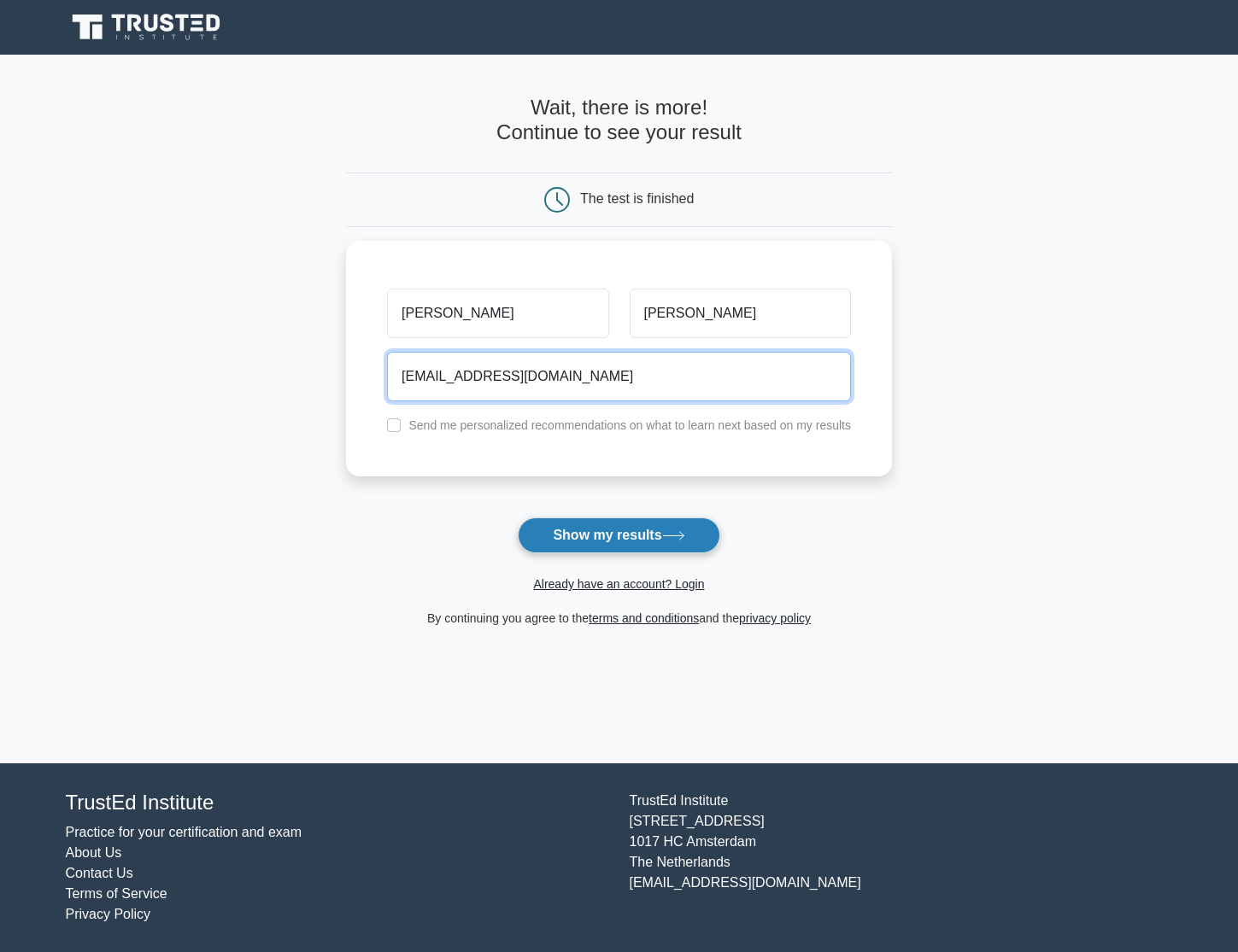
type input "alexjohnsonhp1@gmail.com"
click at [635, 534] on button "Show my results" at bounding box center [618, 535] width 201 height 36
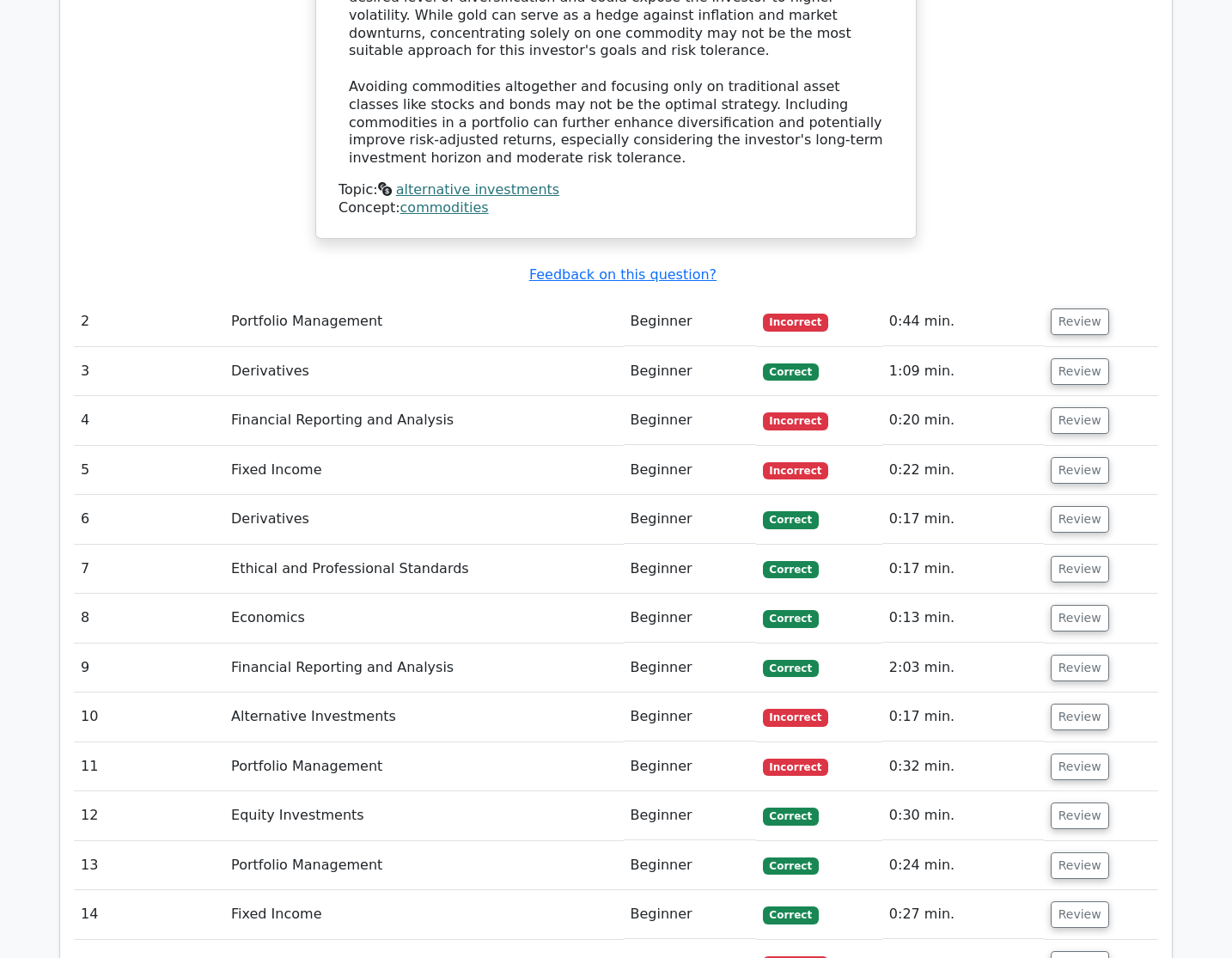
scroll to position [2406, 0]
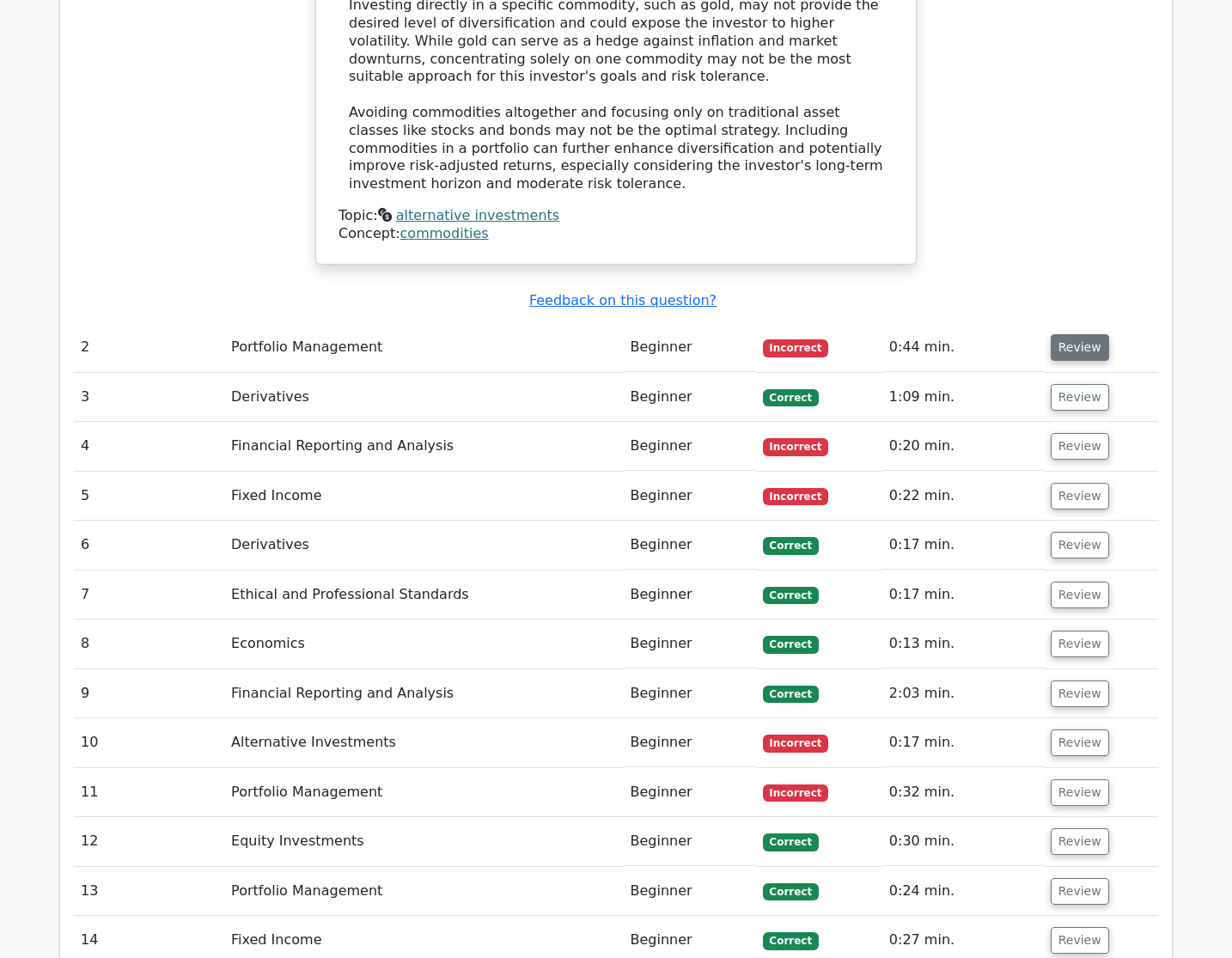
click at [1079, 334] on button "Review" at bounding box center [1079, 347] width 58 height 27
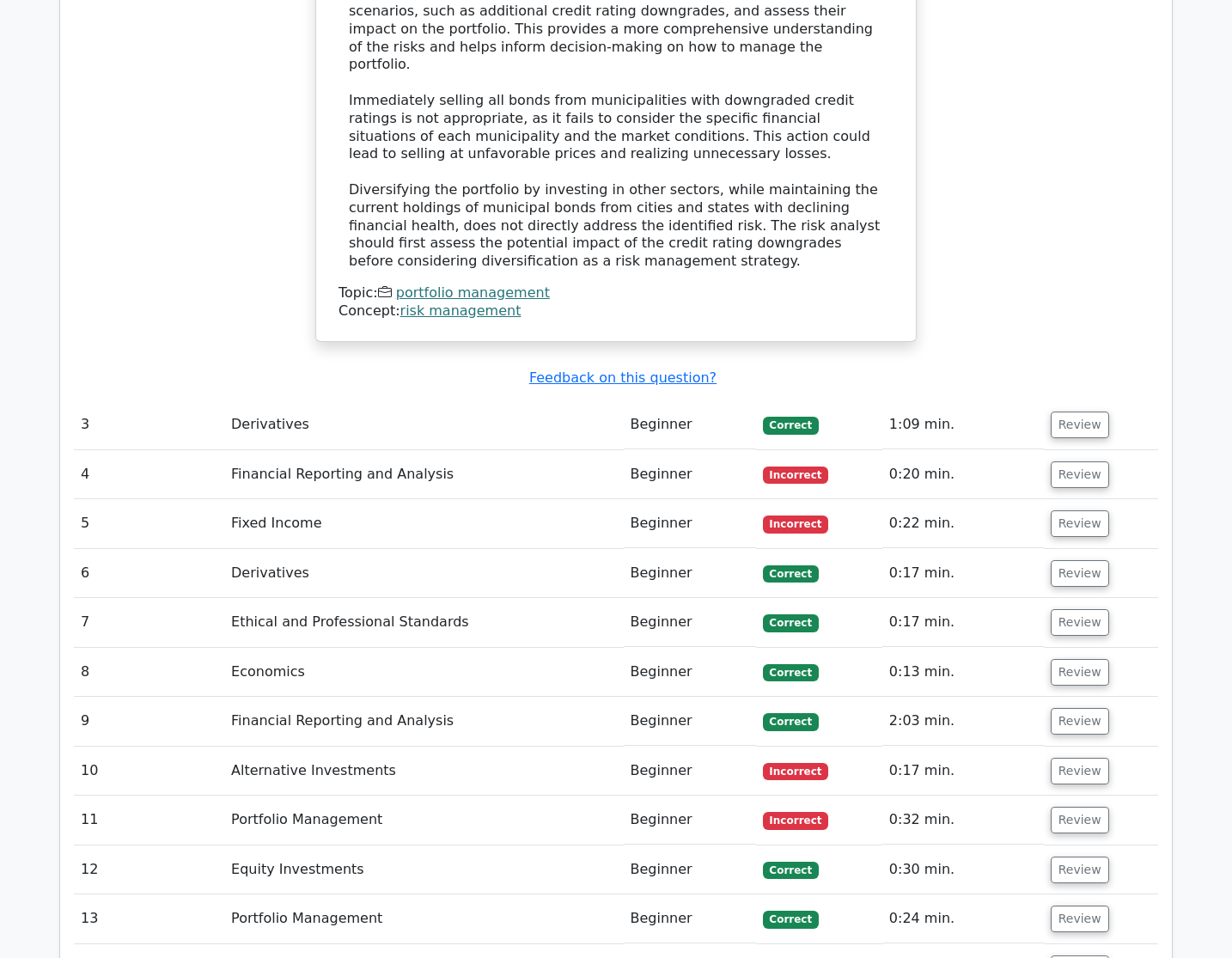
scroll to position [3437, 0]
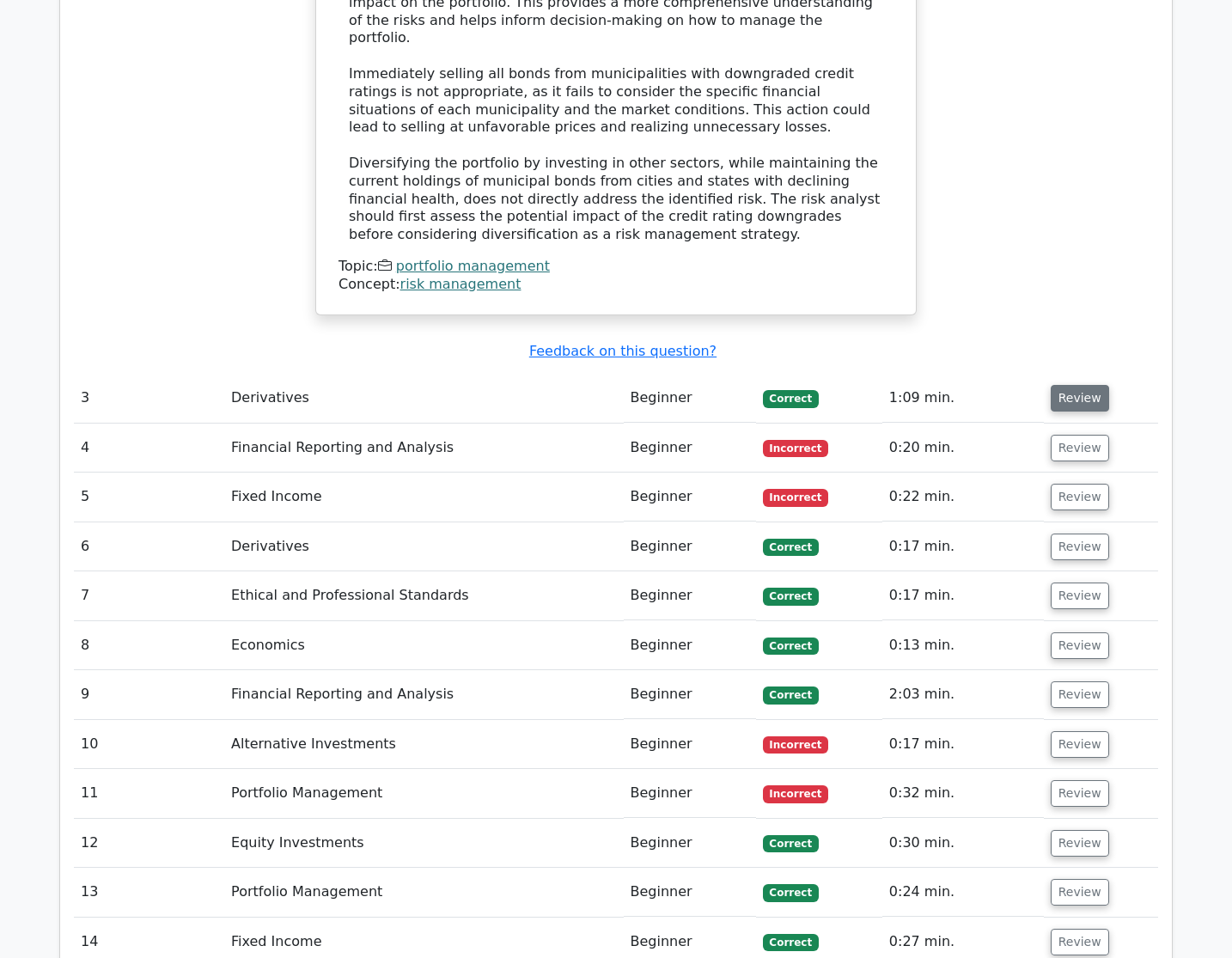
click at [1075, 385] on button "Review" at bounding box center [1079, 398] width 58 height 27
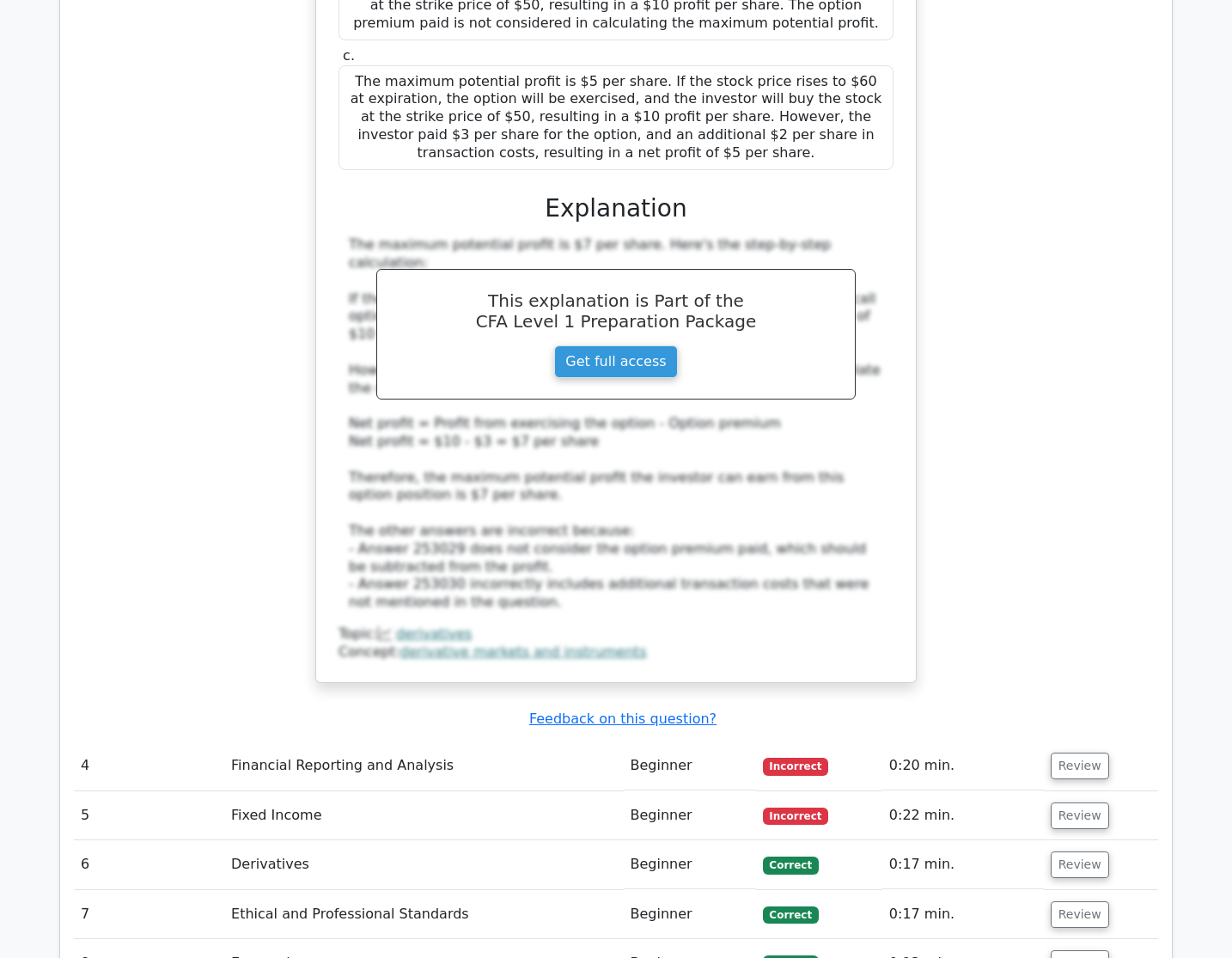
scroll to position [4297, 0]
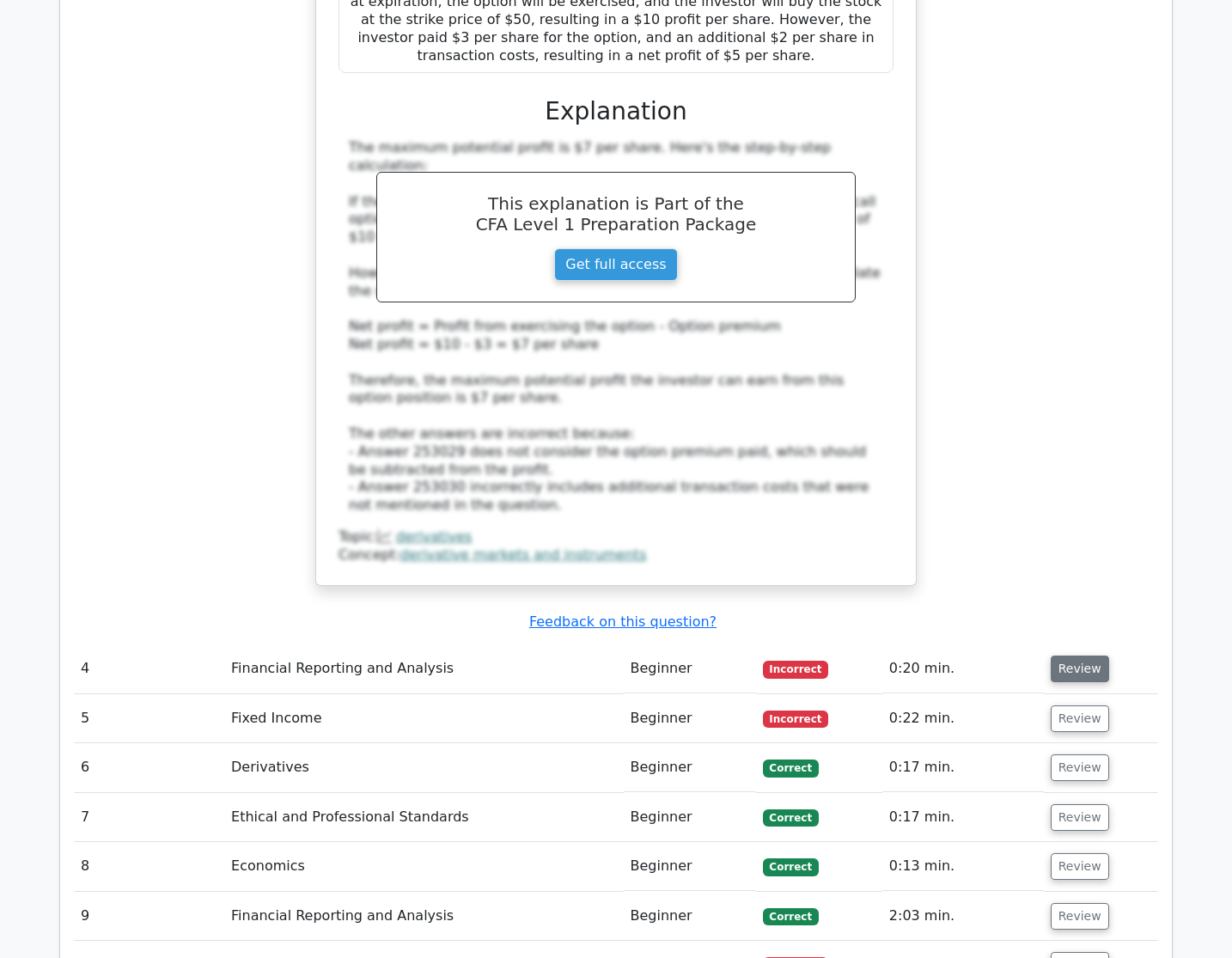
click at [1057, 656] on button "Review" at bounding box center [1079, 669] width 58 height 27
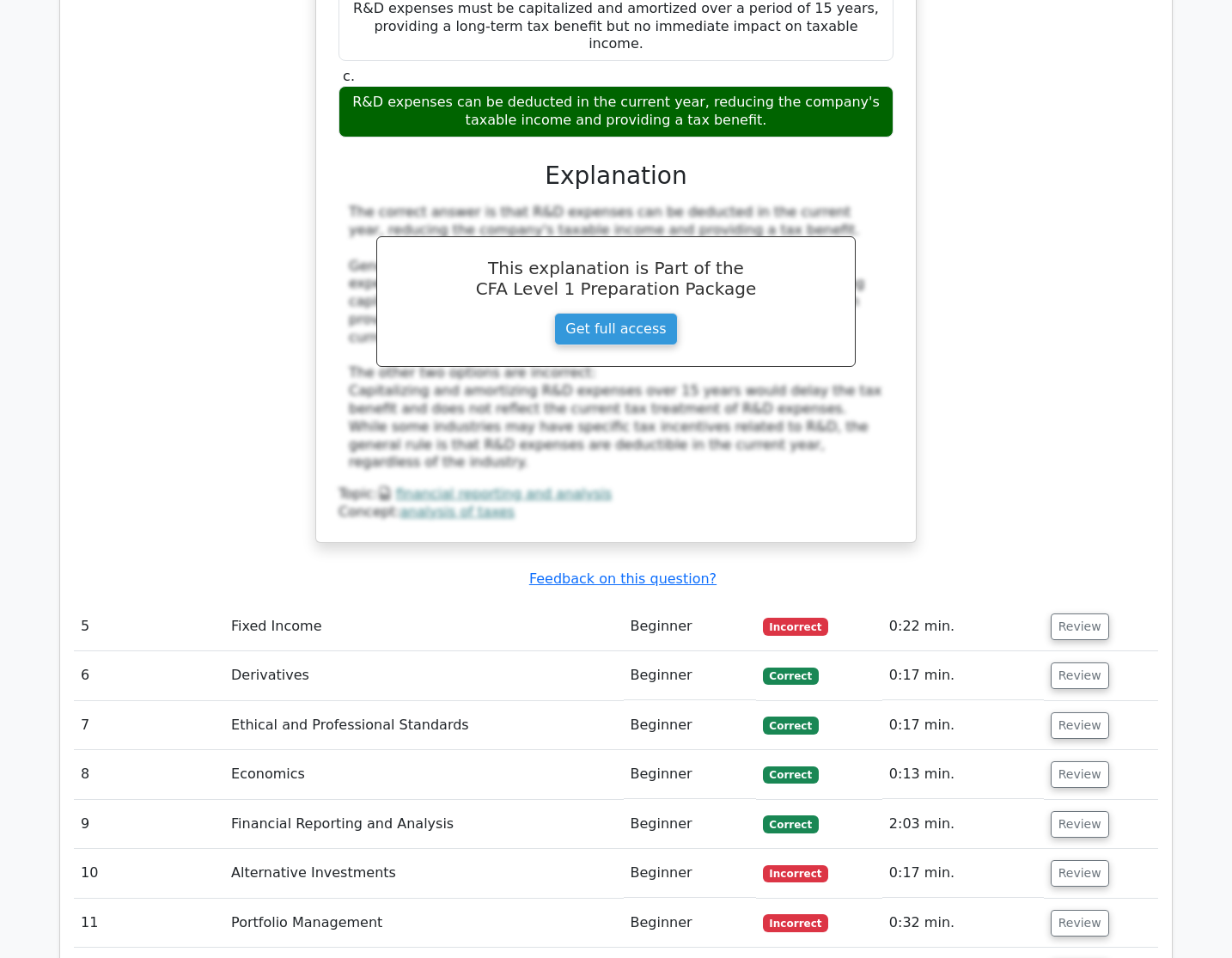
scroll to position [5242, 0]
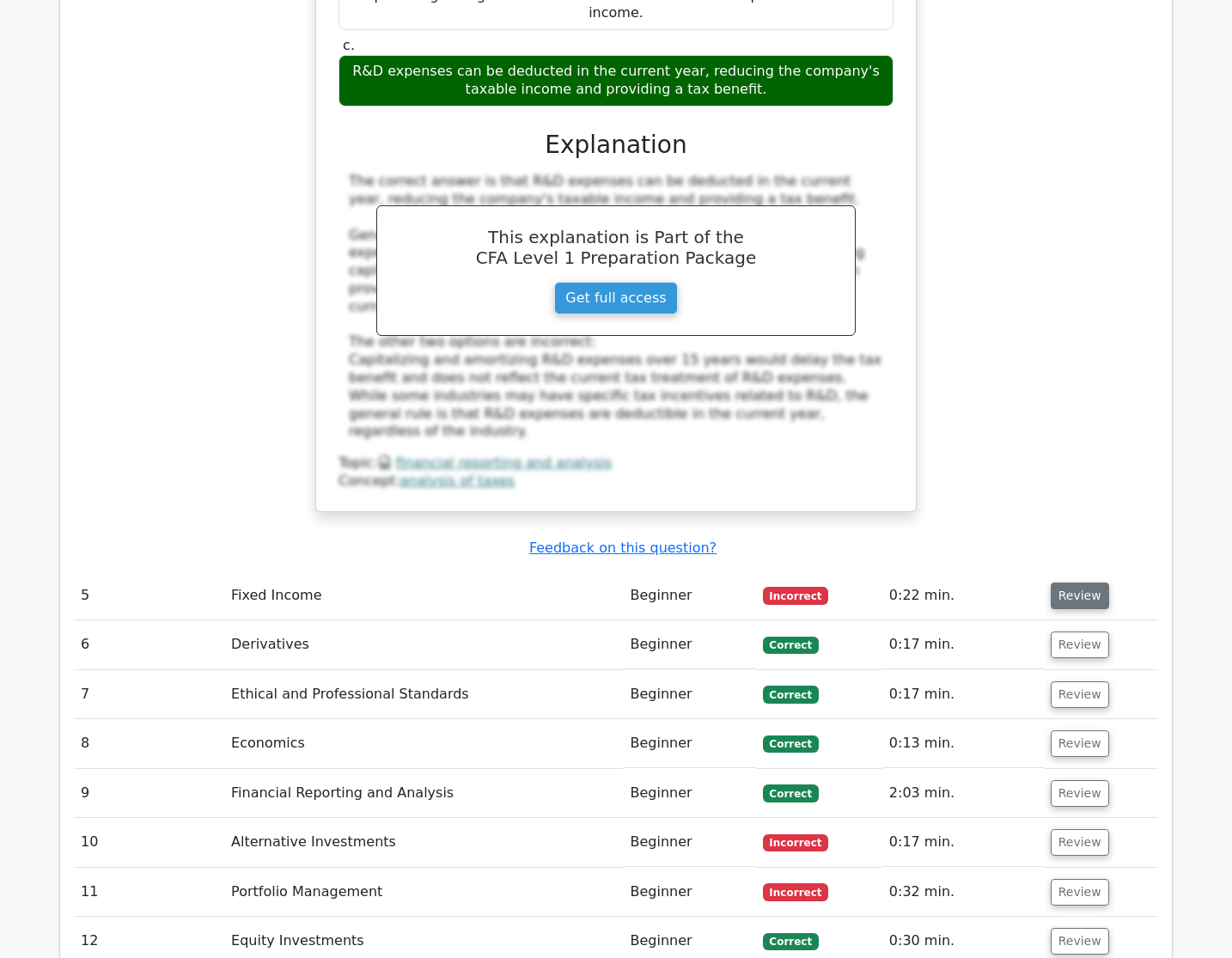
click at [1068, 583] on button "Review" at bounding box center [1079, 596] width 58 height 27
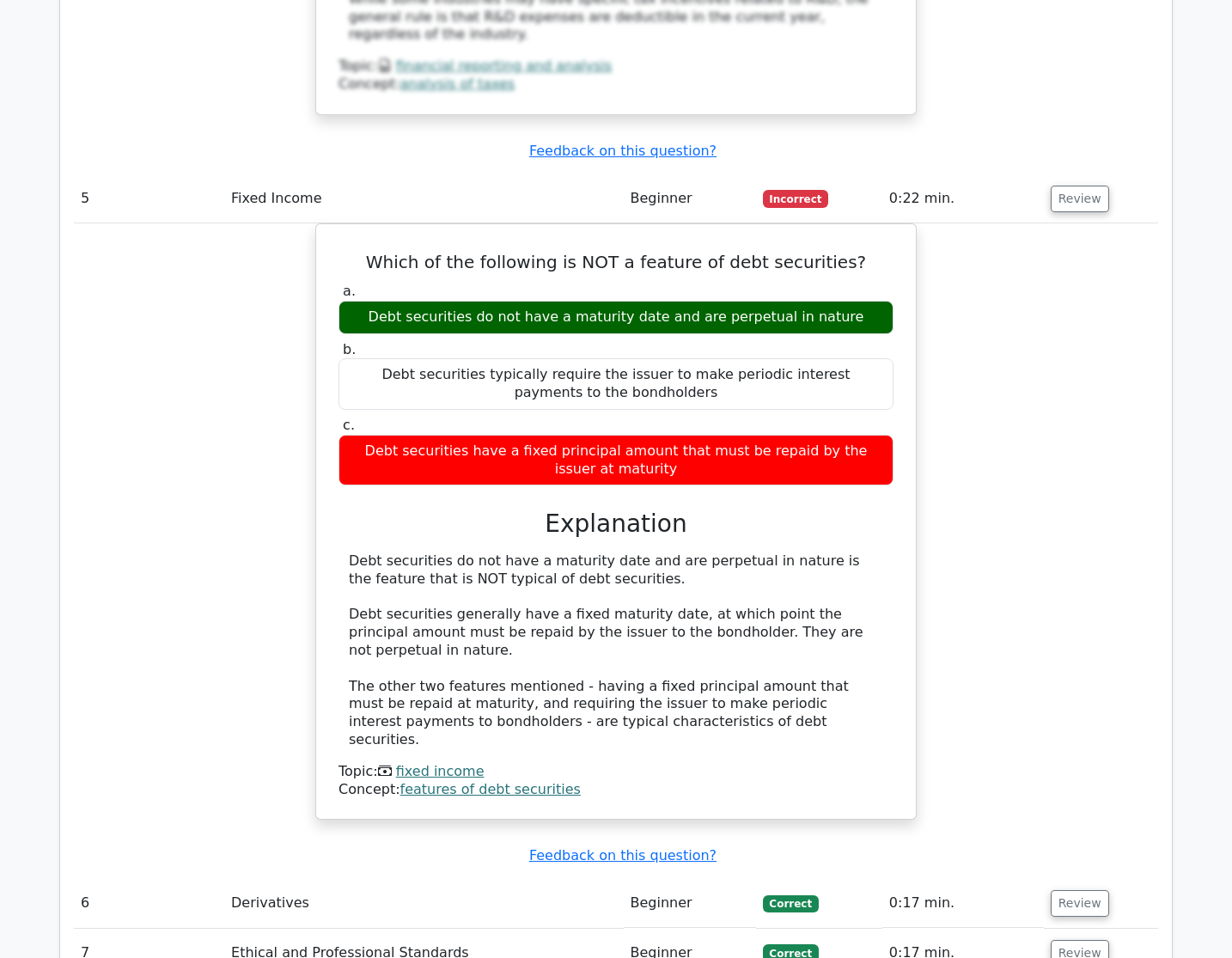
scroll to position [5930, 0]
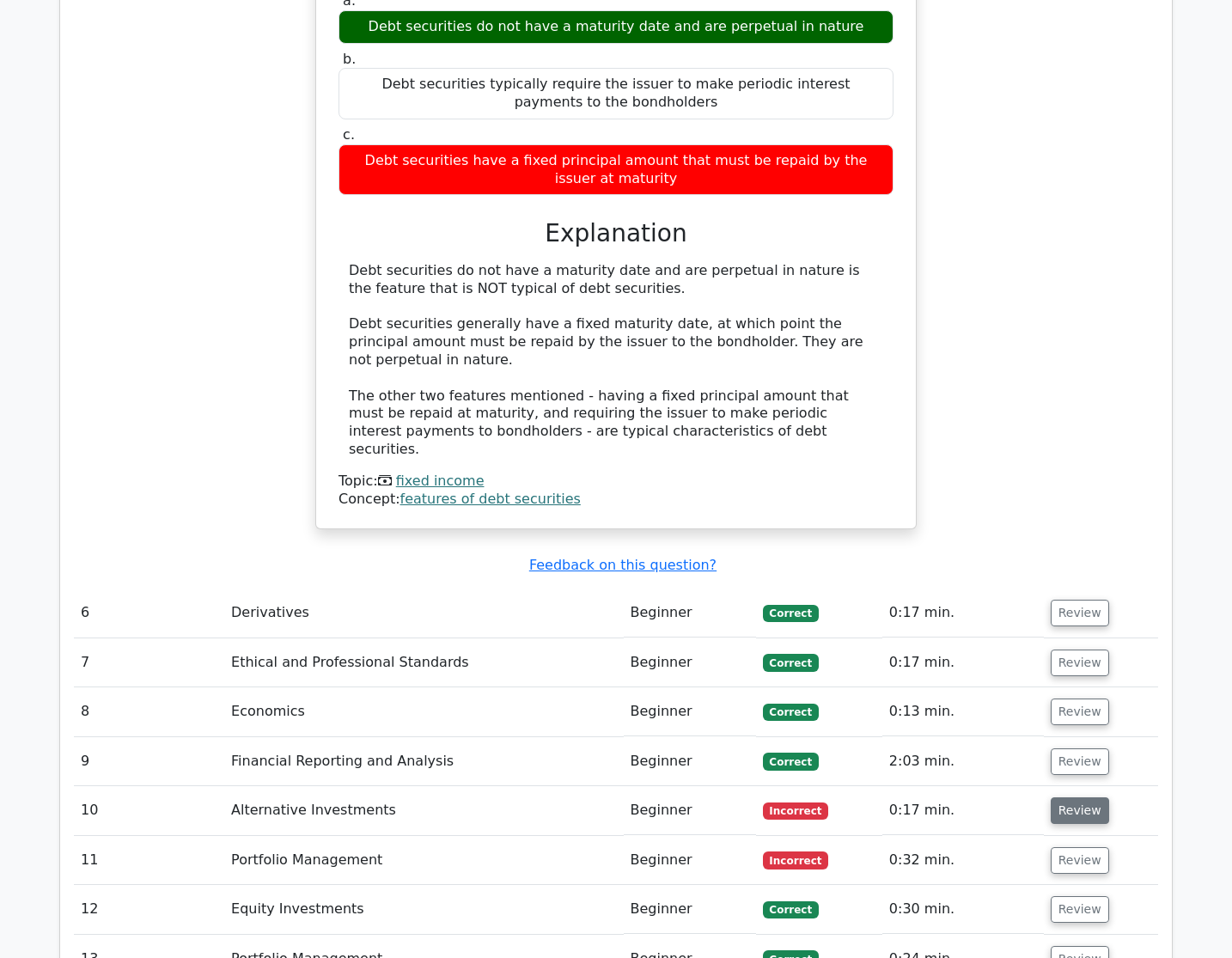
click at [1065, 797] on button "Review" at bounding box center [1079, 810] width 58 height 27
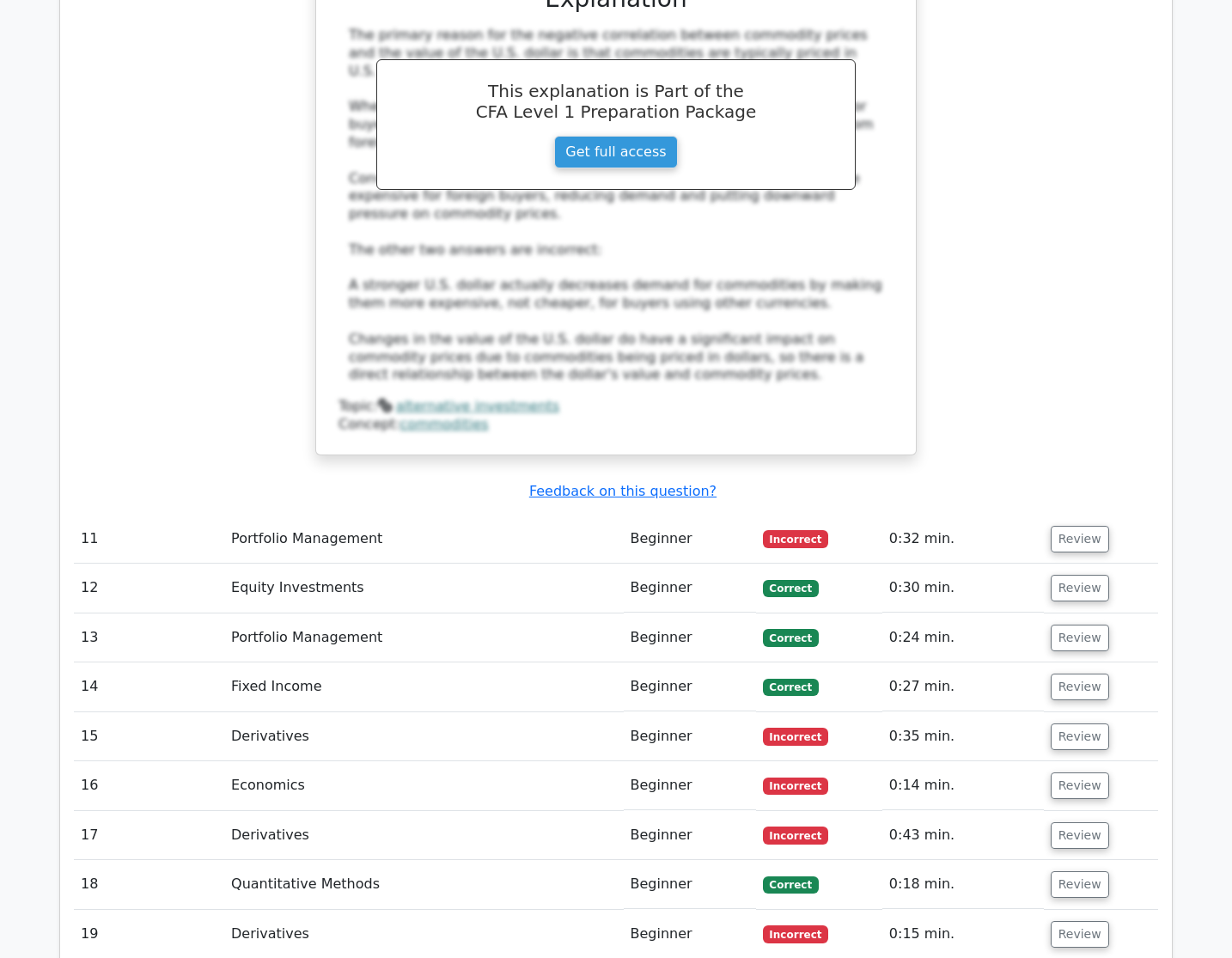
scroll to position [7133, 0]
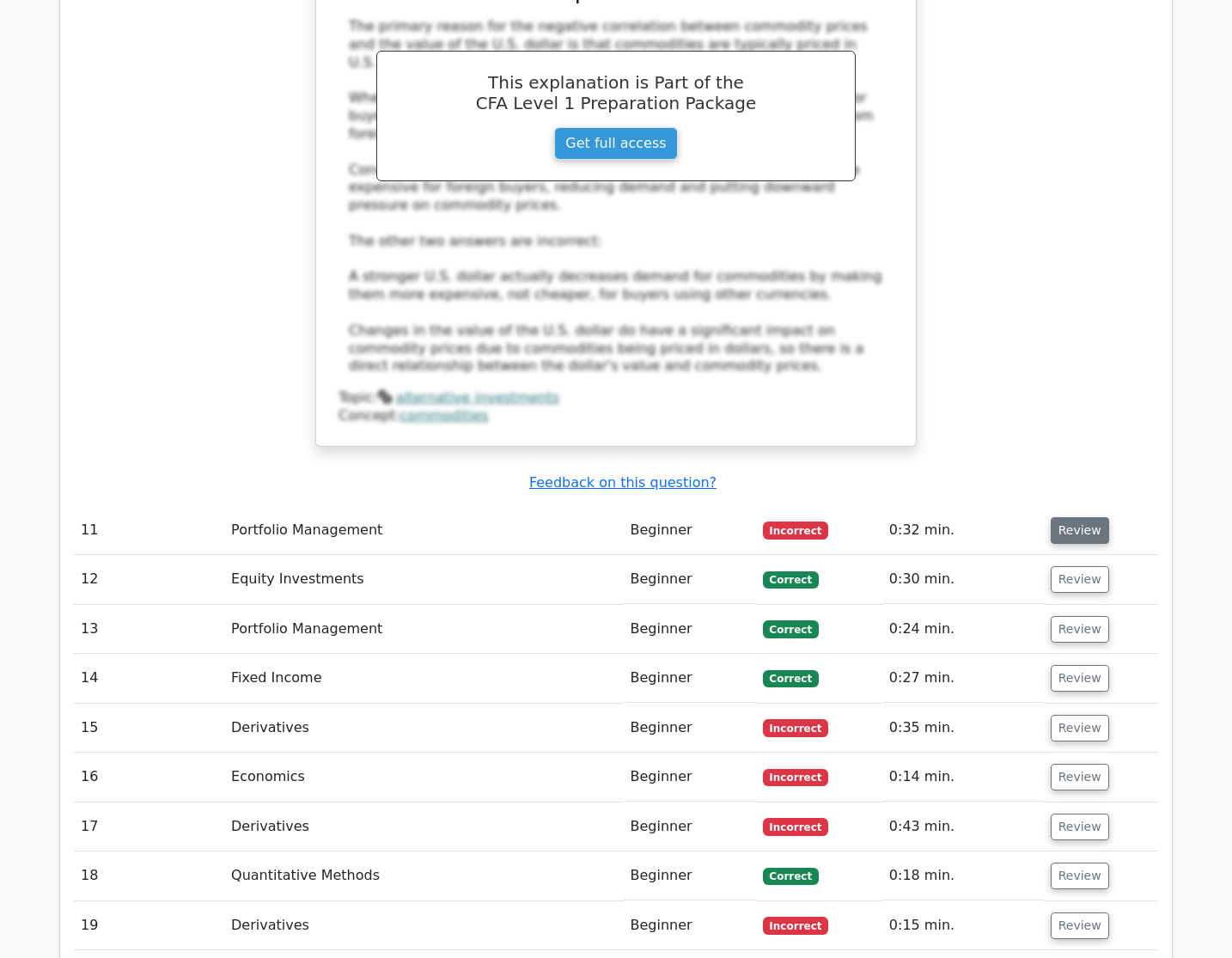
click at [1061, 518] on button "Review" at bounding box center [1079, 530] width 58 height 27
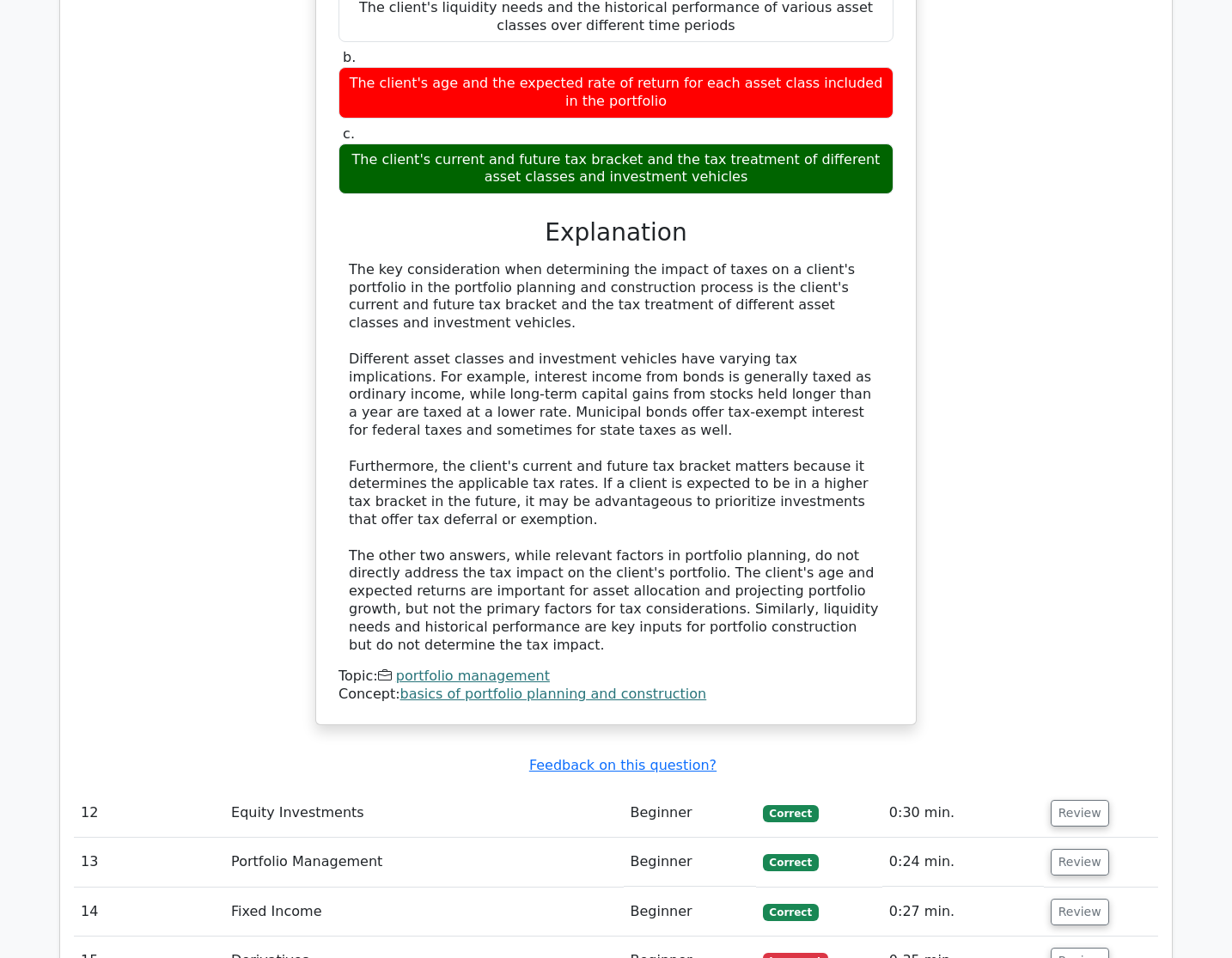
scroll to position [7820, 0]
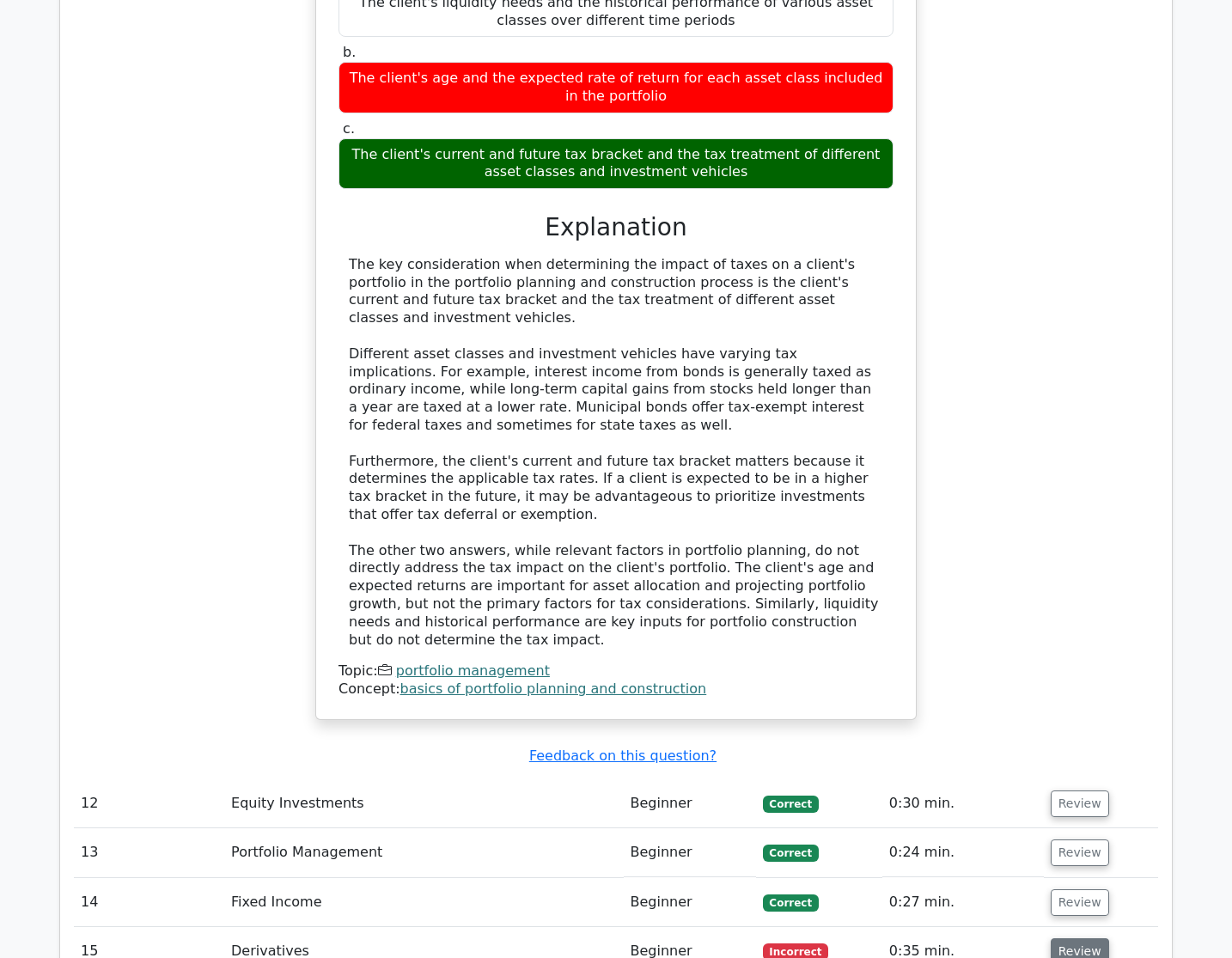
click at [1061, 938] on button "Review" at bounding box center [1079, 951] width 58 height 27
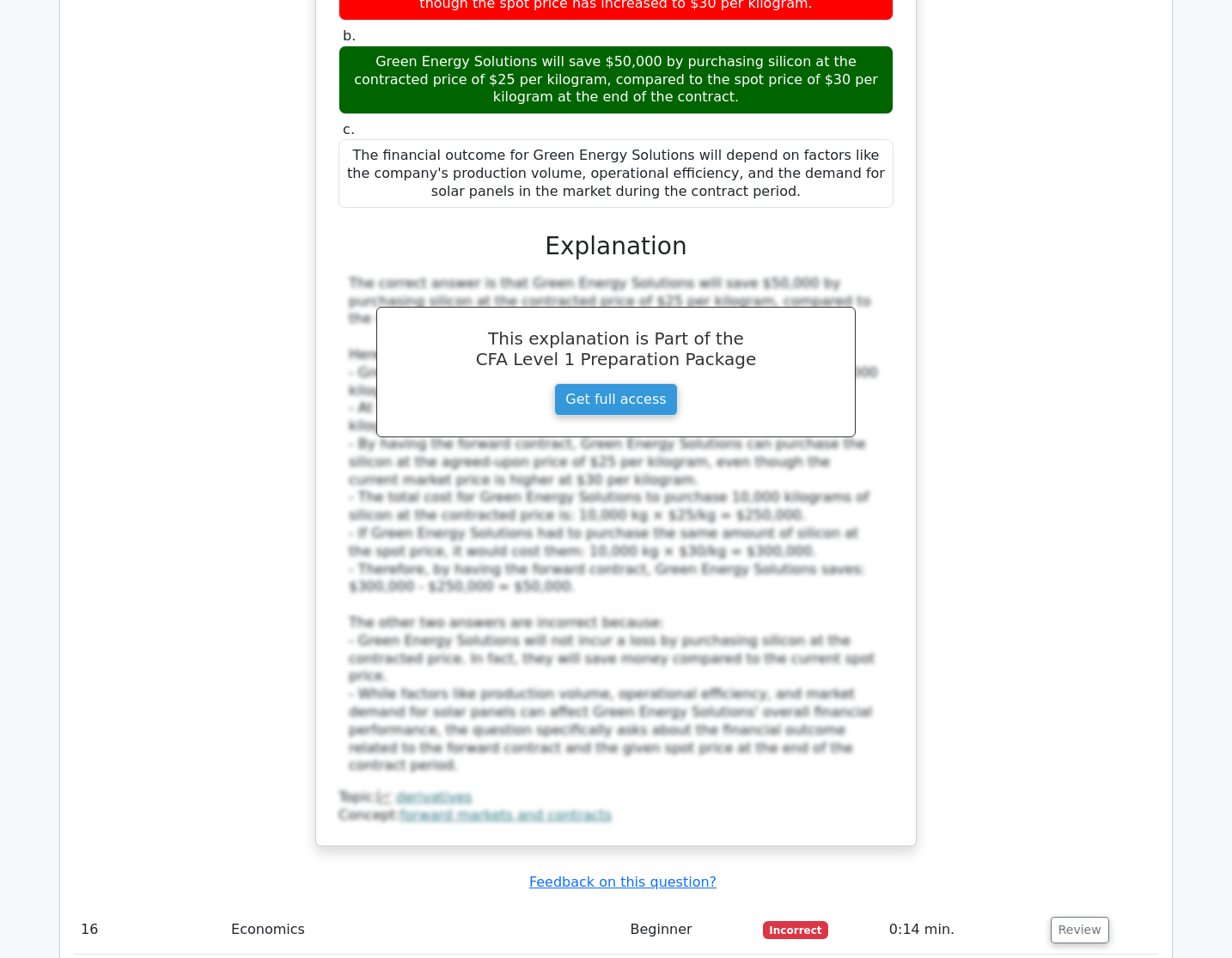
scroll to position [9109, 0]
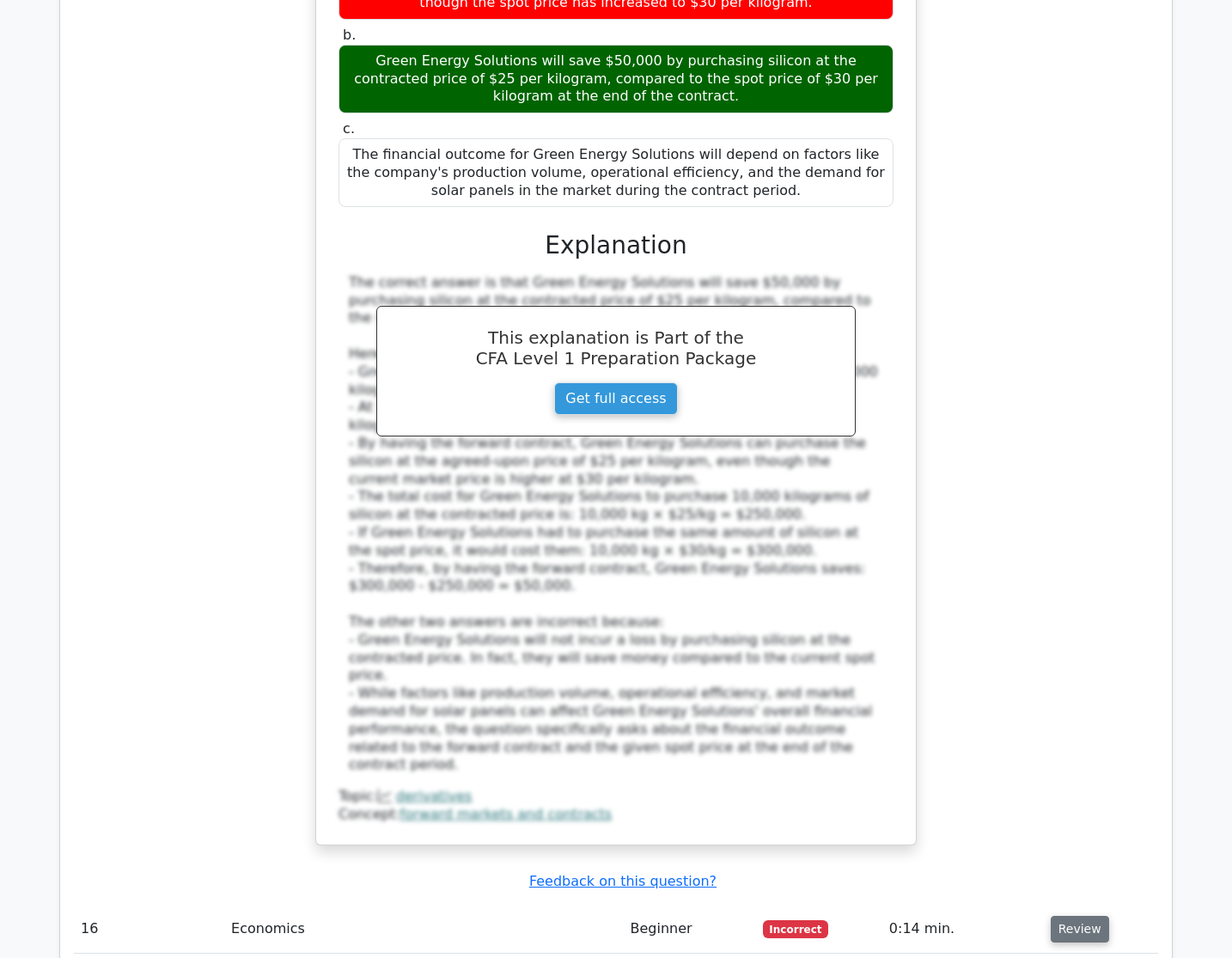
click at [1094, 917] on button "Review" at bounding box center [1079, 929] width 58 height 27
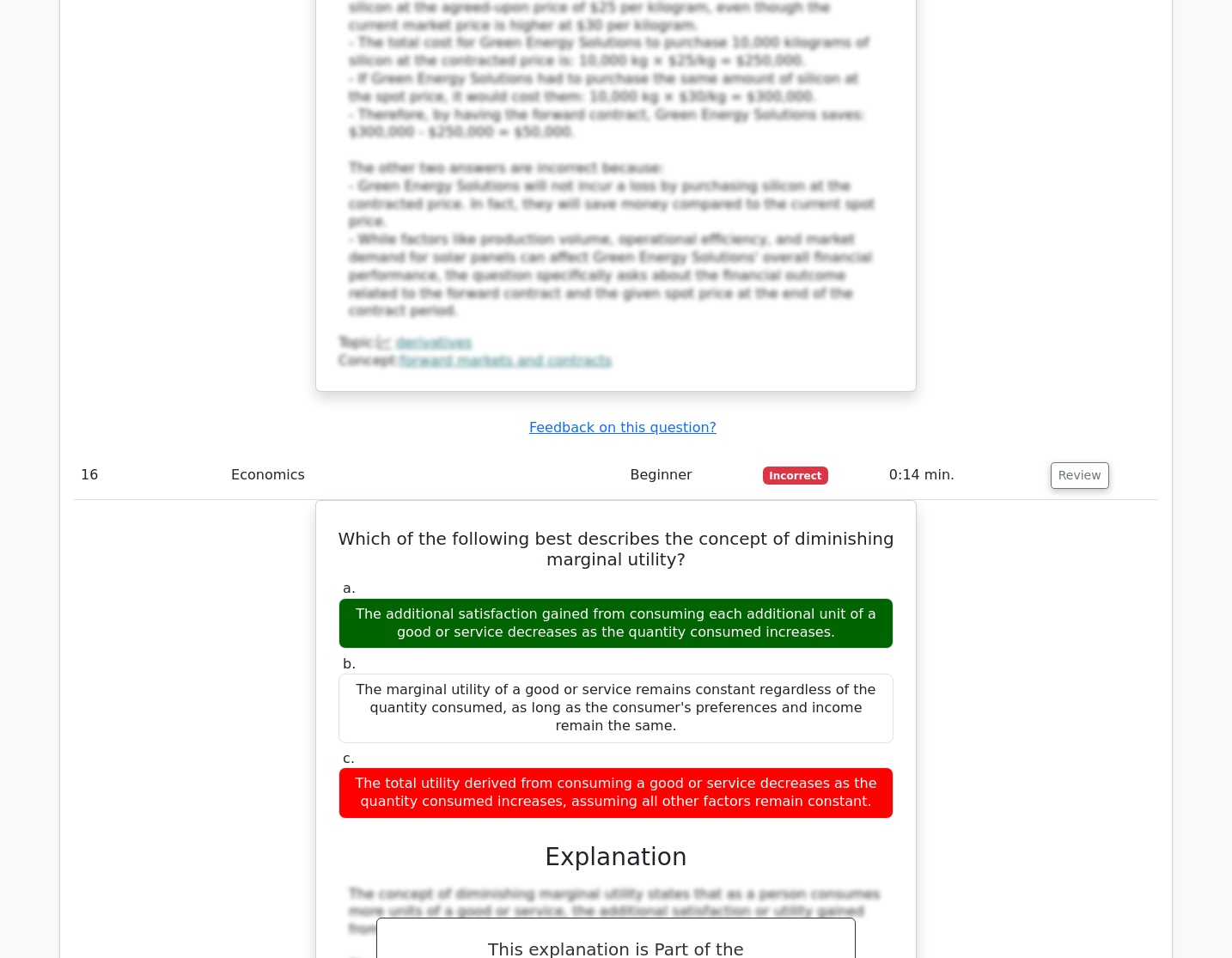
scroll to position [9710, 0]
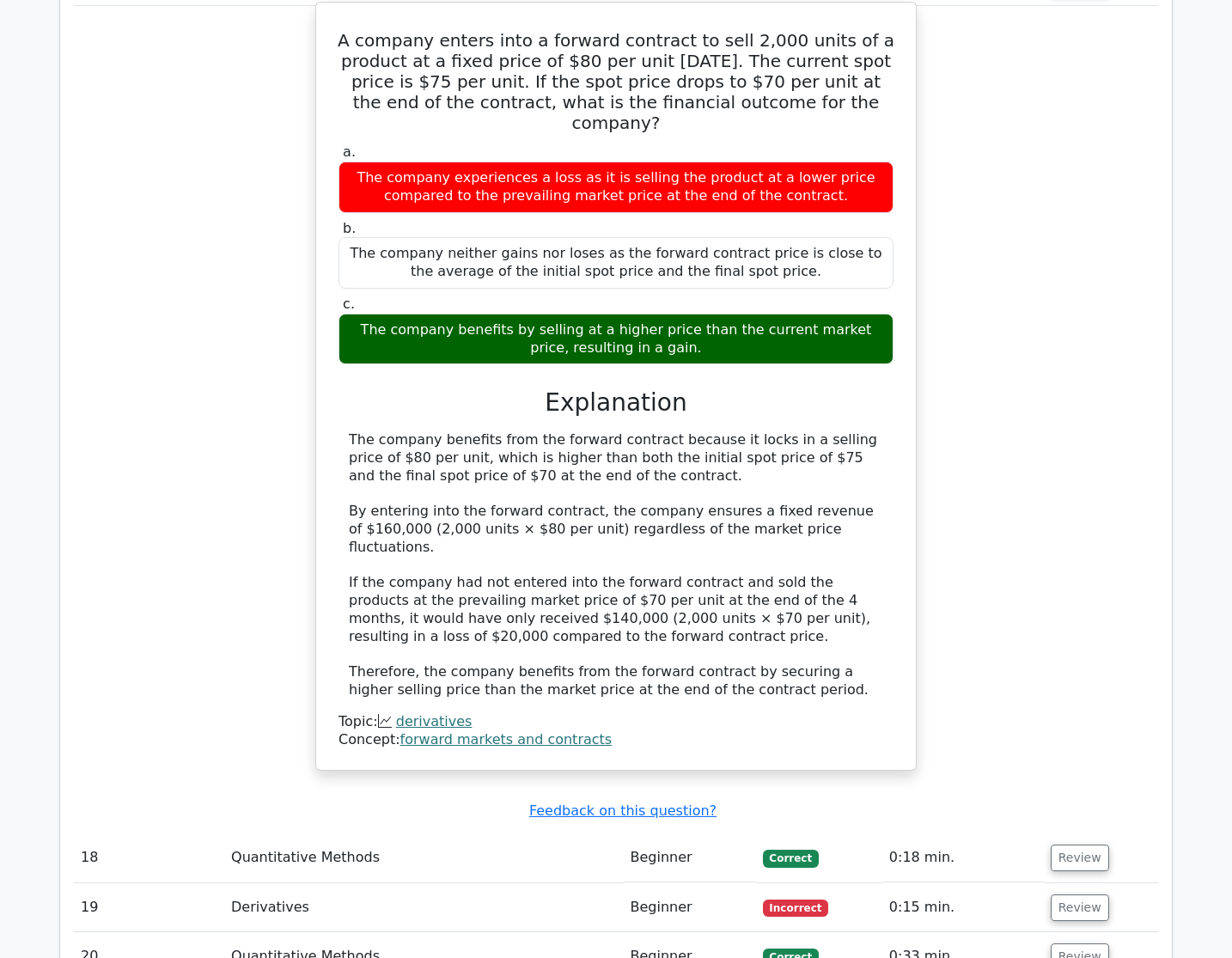
scroll to position [10913, 0]
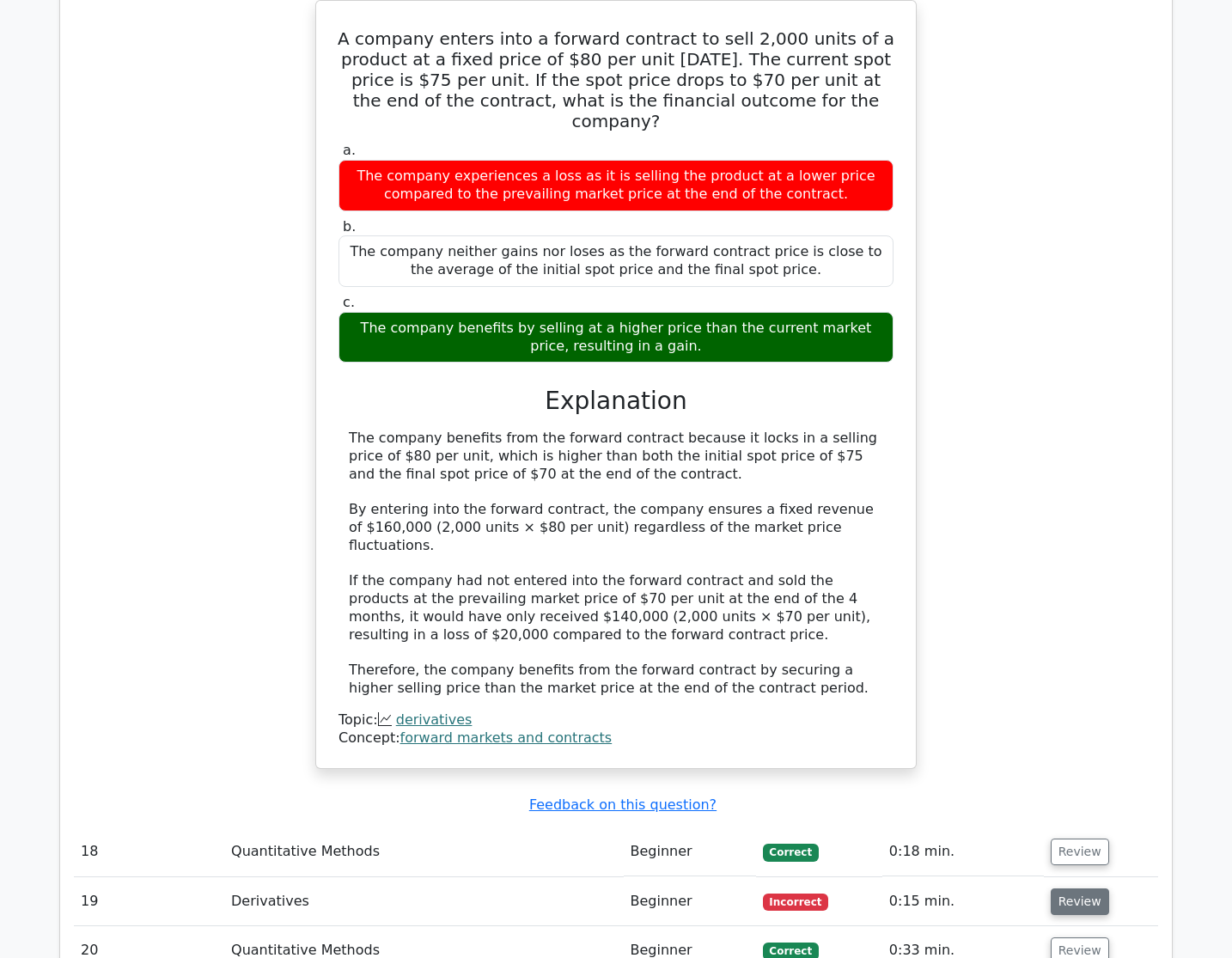
click at [1066, 889] on button "Review" at bounding box center [1079, 902] width 58 height 27
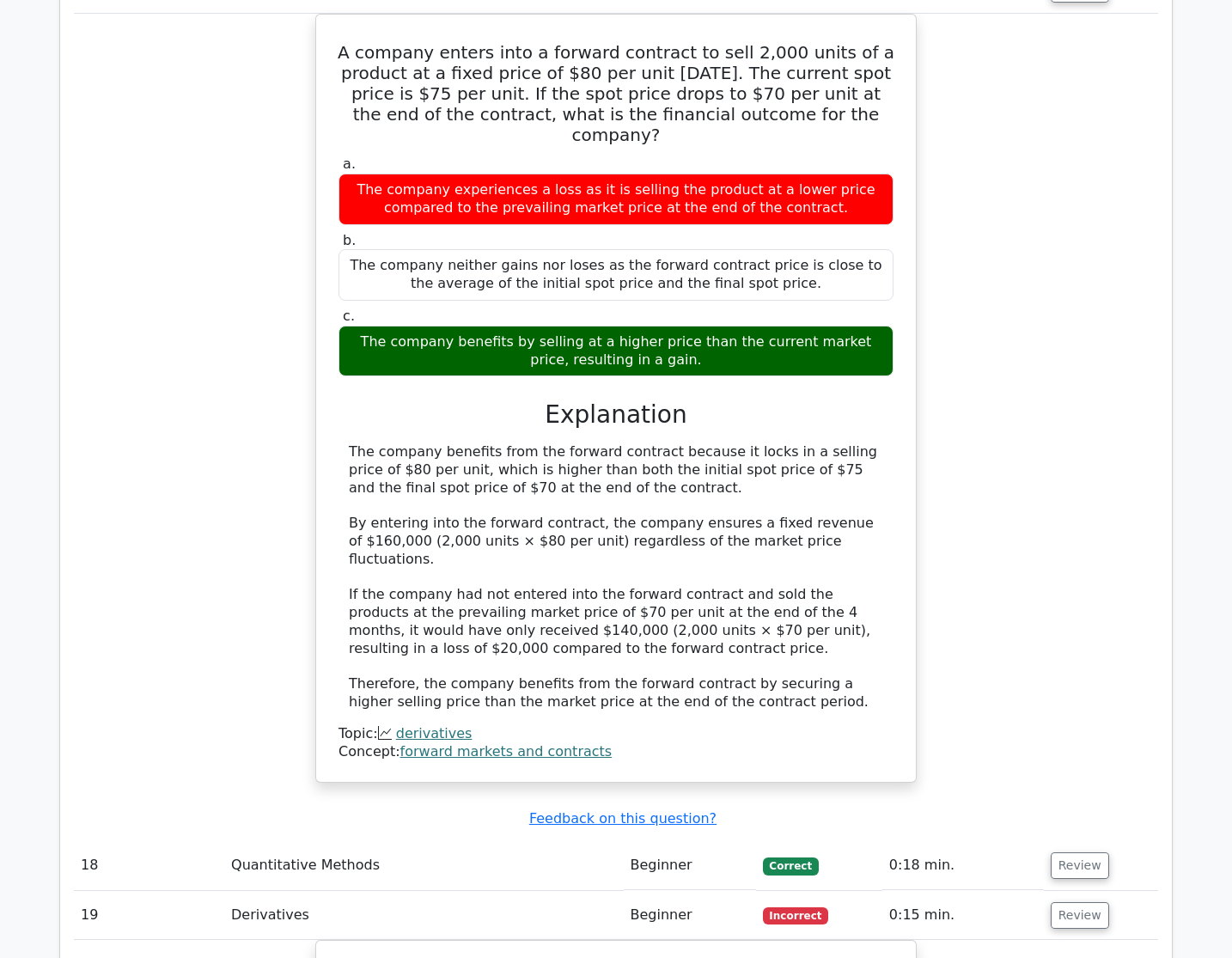
scroll to position [10656, 0]
